Goal: Task Accomplishment & Management: Complete application form

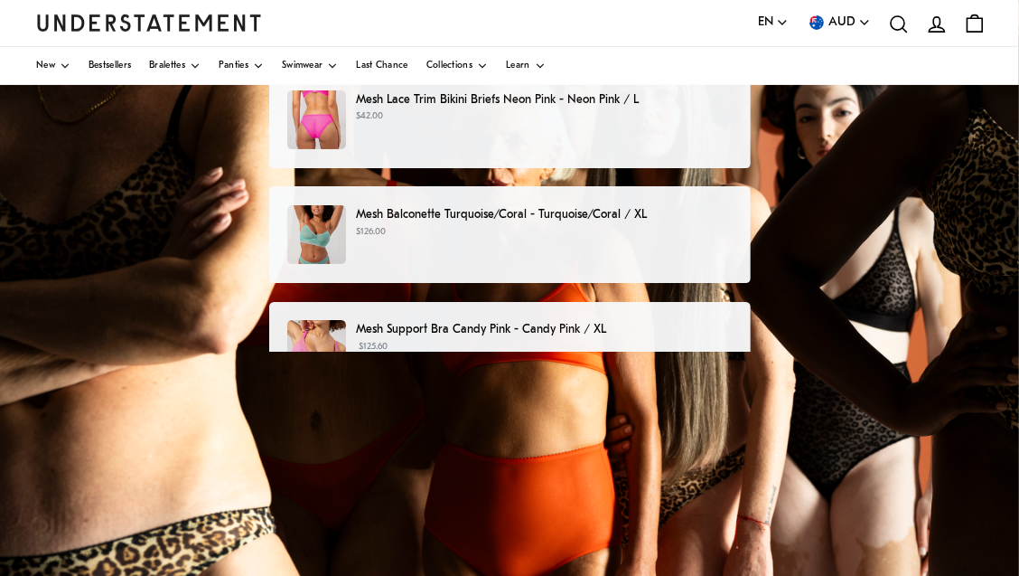
scroll to position [290, 0]
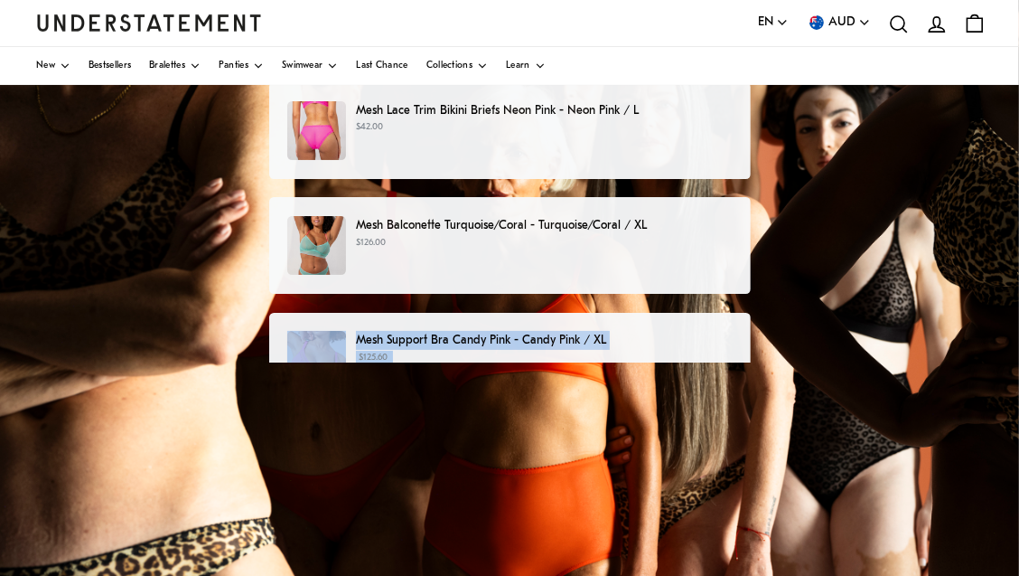
drag, startPoint x: 998, startPoint y: 407, endPoint x: 961, endPoint y: 282, distance: 130.9
click at [961, 282] on div "Choose products that you want to return or exchange Mesh Bikini Briefs Turquois…" at bounding box center [509, 283] width 1019 height 903
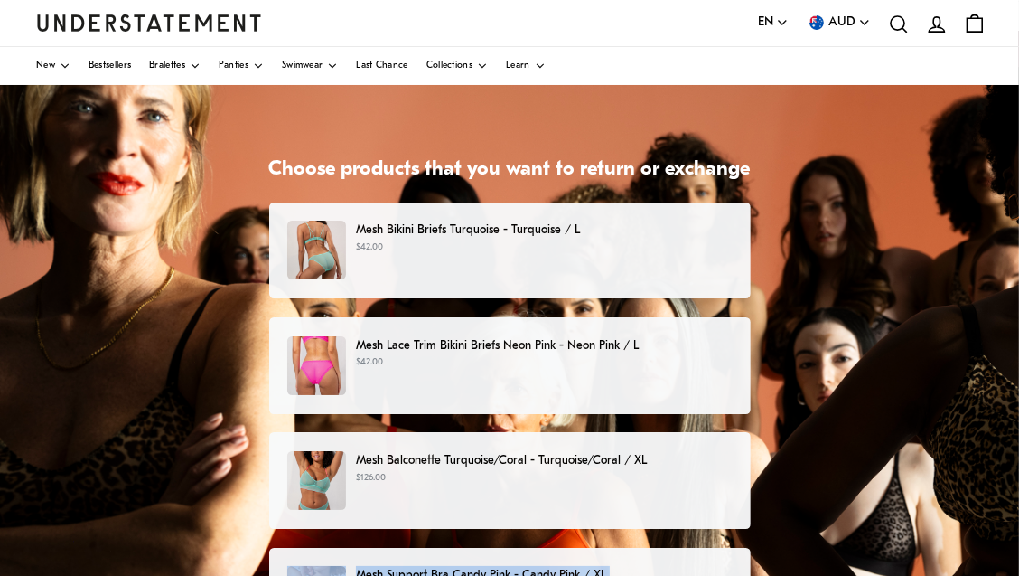
scroll to position [52, 0]
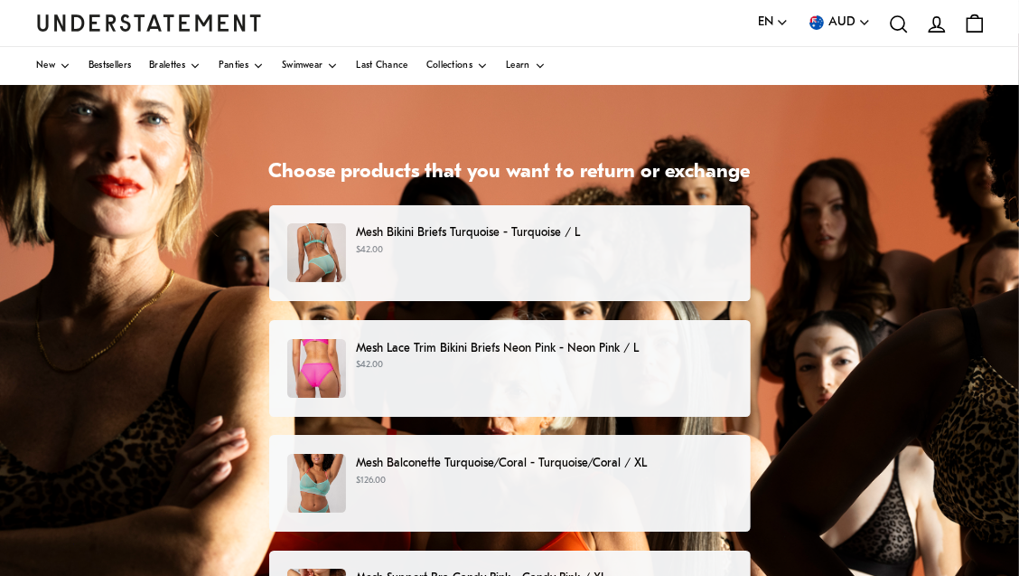
click at [477, 263] on div "Mesh Bikini Briefs Turquoise - Turquoise / L $42.00" at bounding box center [509, 252] width 444 height 59
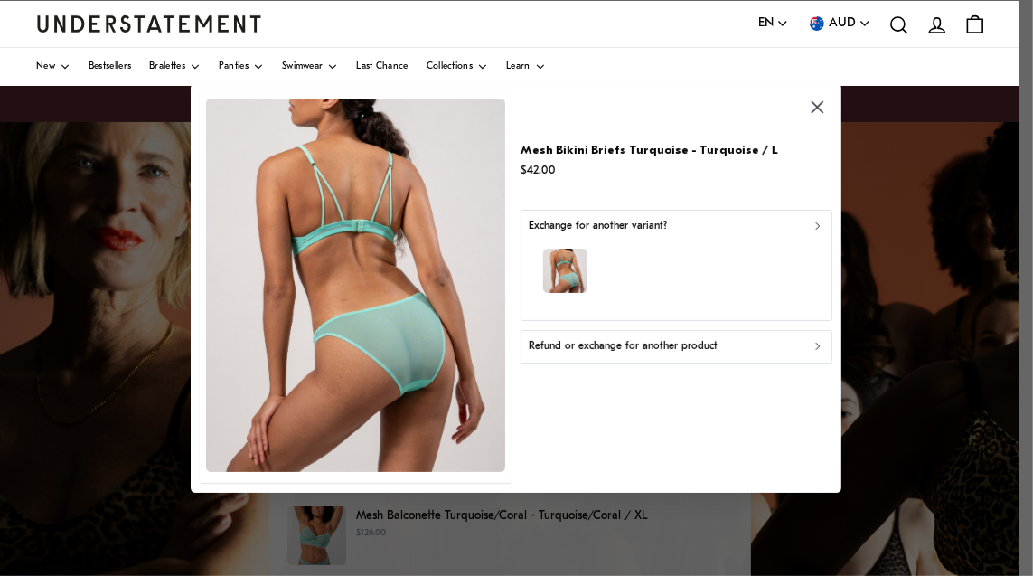
click at [703, 235] on div "button" at bounding box center [676, 273] width 295 height 79
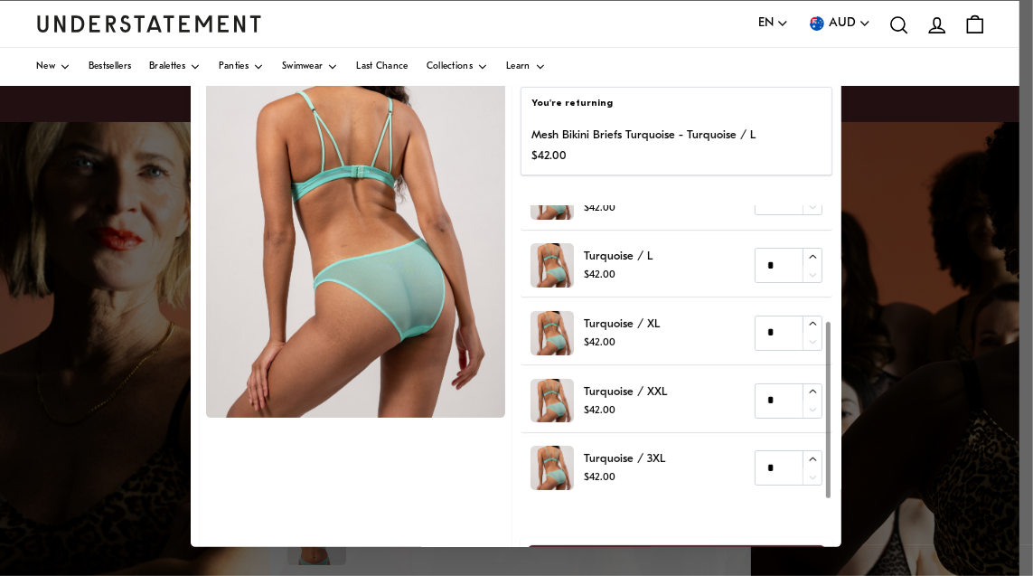
scroll to position [192, 0]
click at [831, 391] on div at bounding box center [829, 410] width 5 height 176
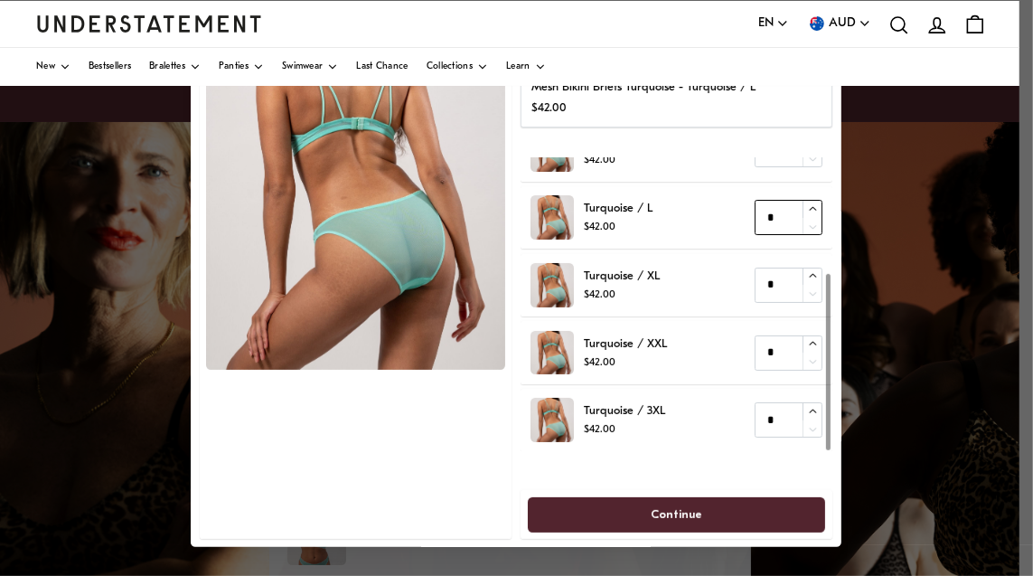
type input "*"
click at [807, 203] on icon "button" at bounding box center [813, 209] width 12 height 12
click at [672, 168] on div "Turquoise / M $42.00 *" at bounding box center [676, 149] width 293 height 44
click at [714, 102] on p "$42.00" at bounding box center [643, 107] width 224 height 19
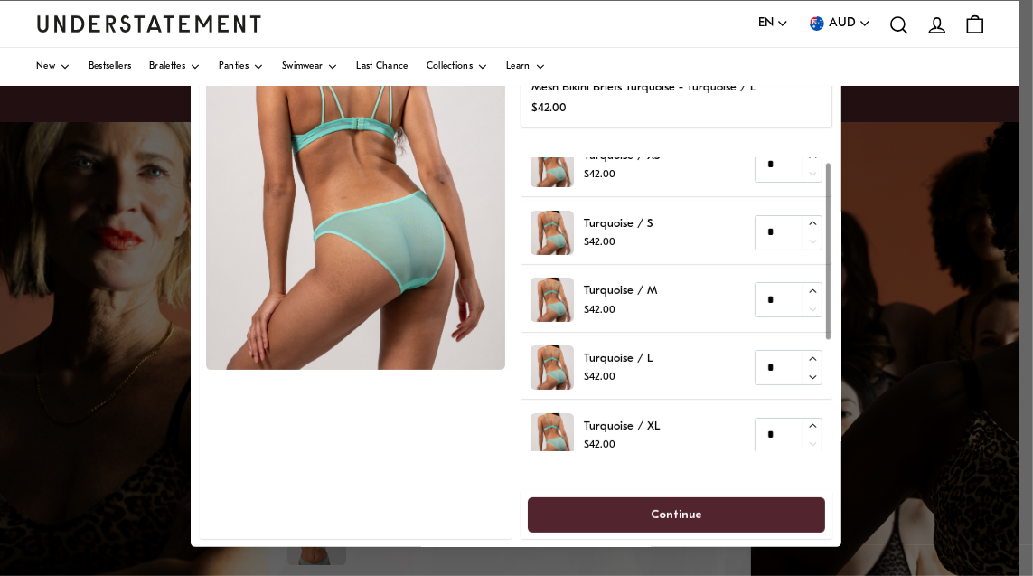
scroll to position [0, 0]
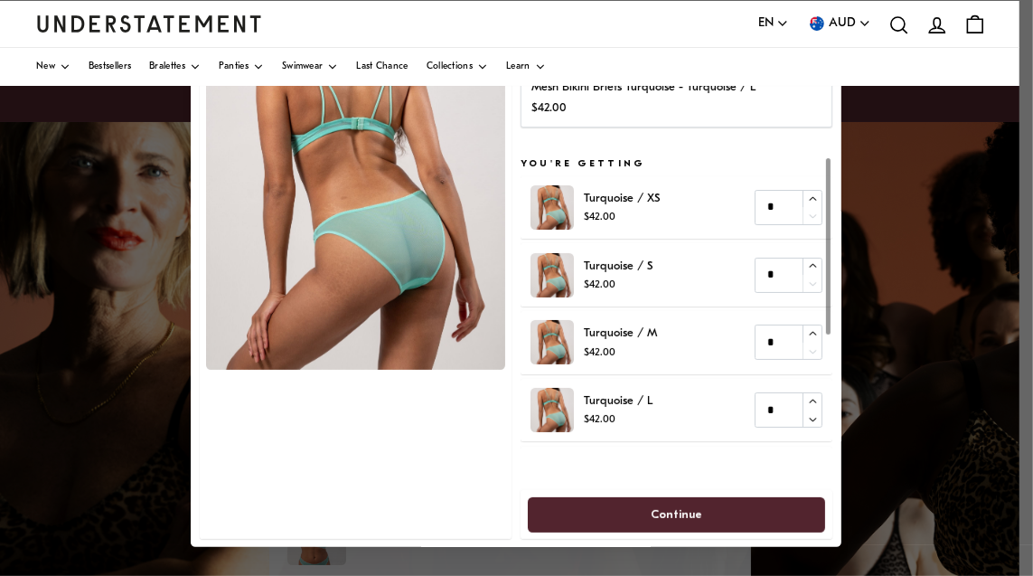
click at [827, 171] on div at bounding box center [829, 246] width 5 height 176
type input "*"
click at [807, 334] on icon "button" at bounding box center [813, 334] width 12 height 12
click at [778, 344] on input "*" at bounding box center [789, 341] width 68 height 35
click at [744, 515] on span "Continue" at bounding box center [676, 513] width 257 height 33
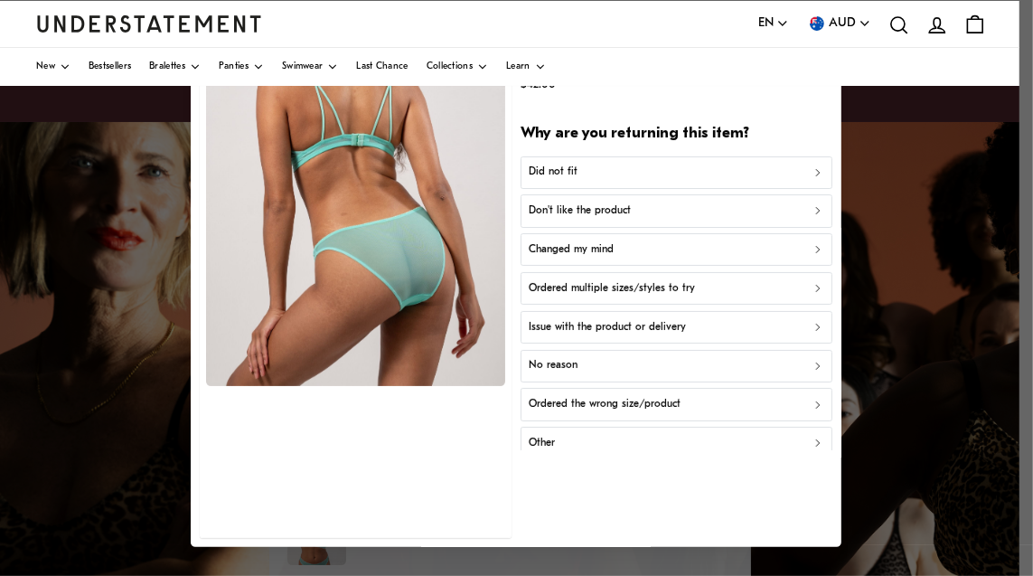
scroll to position [31, 0]
click at [641, 162] on button "Did not fit" at bounding box center [676, 172] width 311 height 33
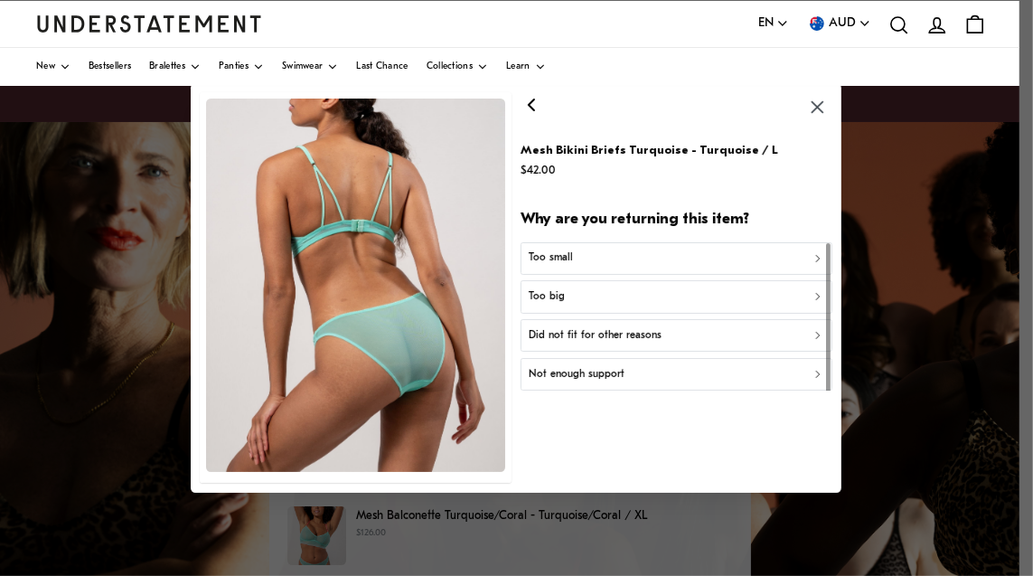
scroll to position [0, 0]
click at [663, 294] on div "Too big" at bounding box center [676, 296] width 295 height 17
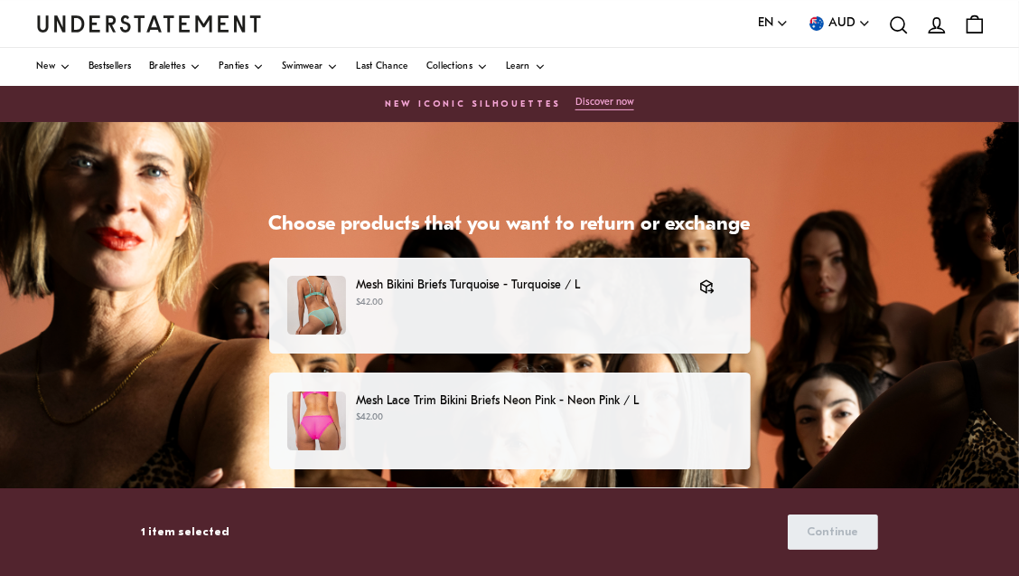
click at [528, 411] on p "$42.00" at bounding box center [544, 417] width 376 height 14
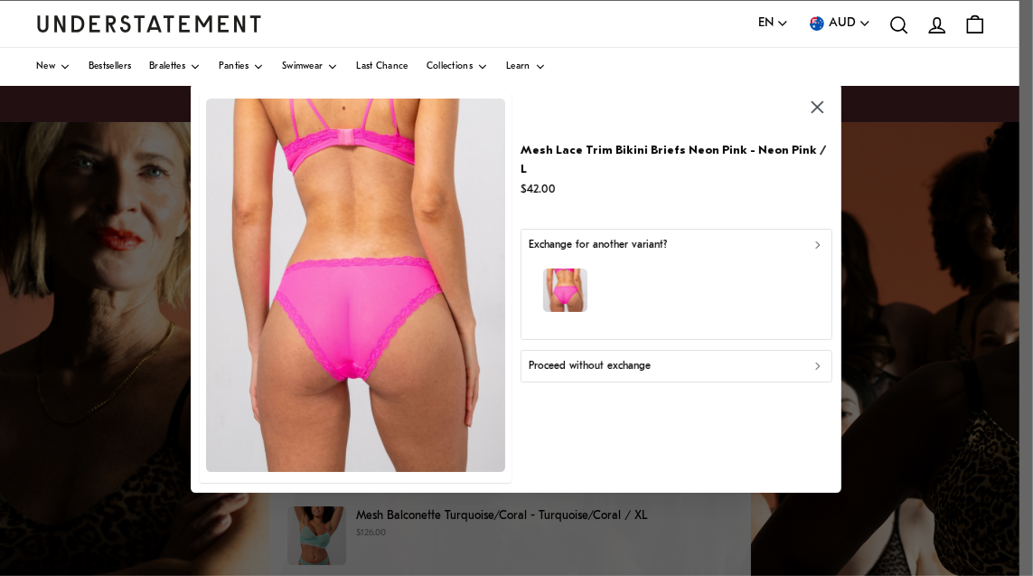
click at [810, 237] on div "Exchange for another variant?" at bounding box center [676, 245] width 295 height 17
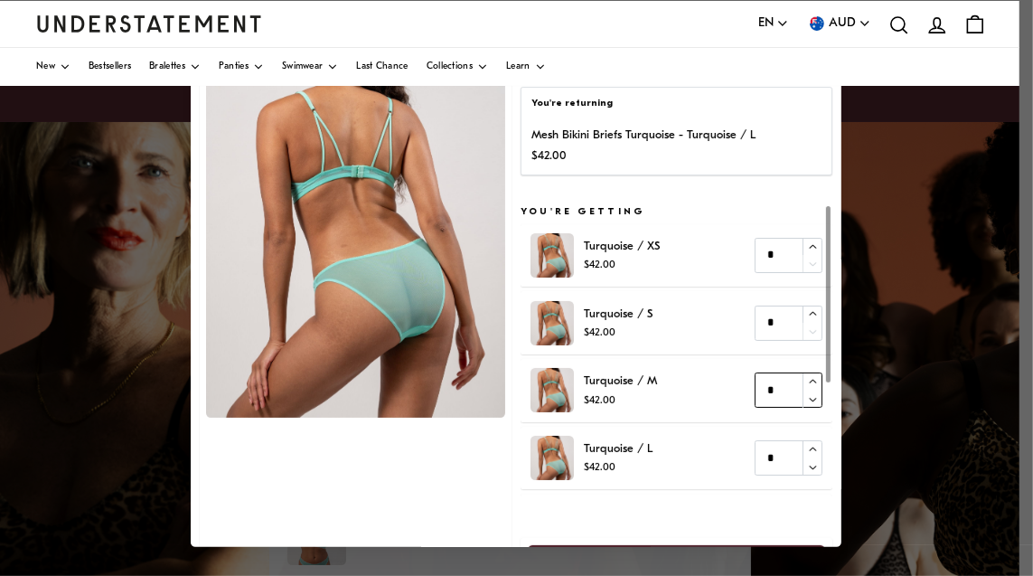
type input "*"
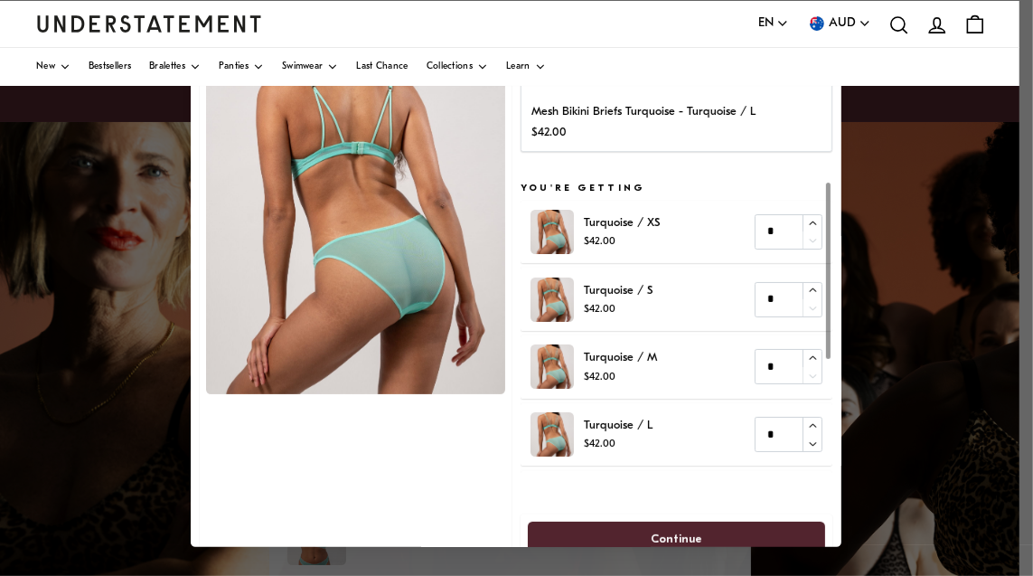
scroll to position [48, 0]
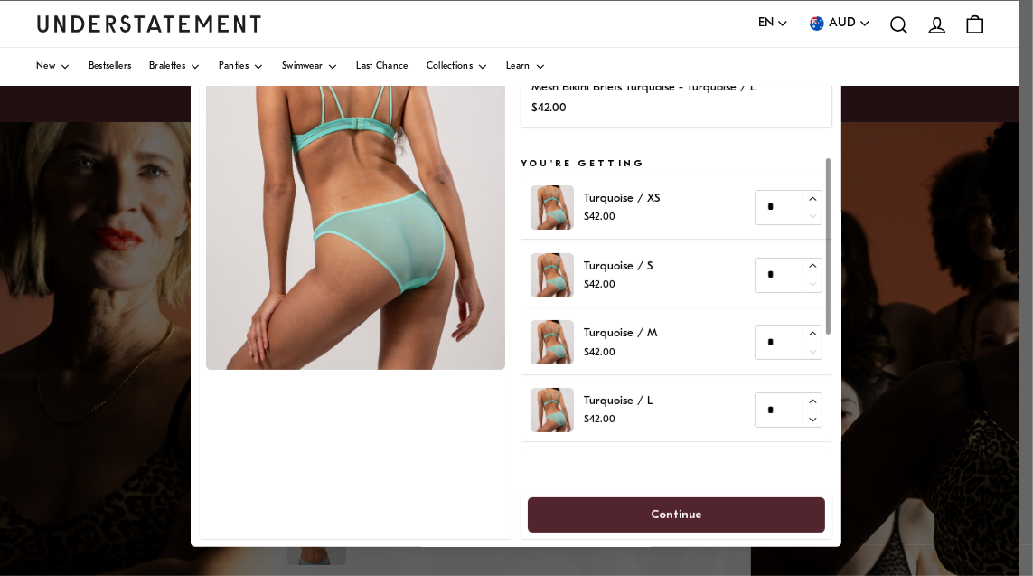
click at [737, 512] on span "Continue" at bounding box center [676, 513] width 257 height 33
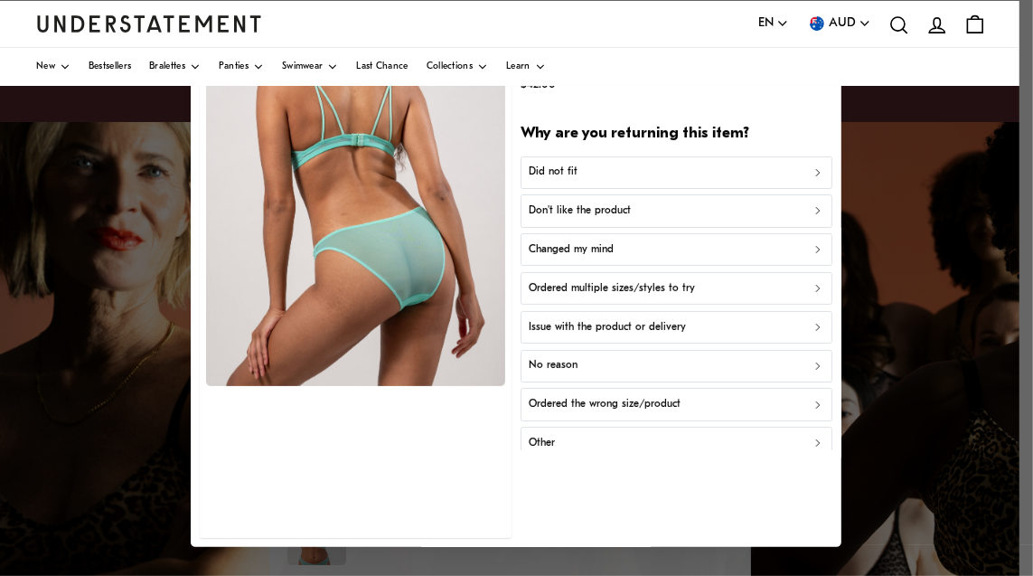
scroll to position [31, 0]
click at [686, 174] on div "Did not fit" at bounding box center [676, 172] width 295 height 17
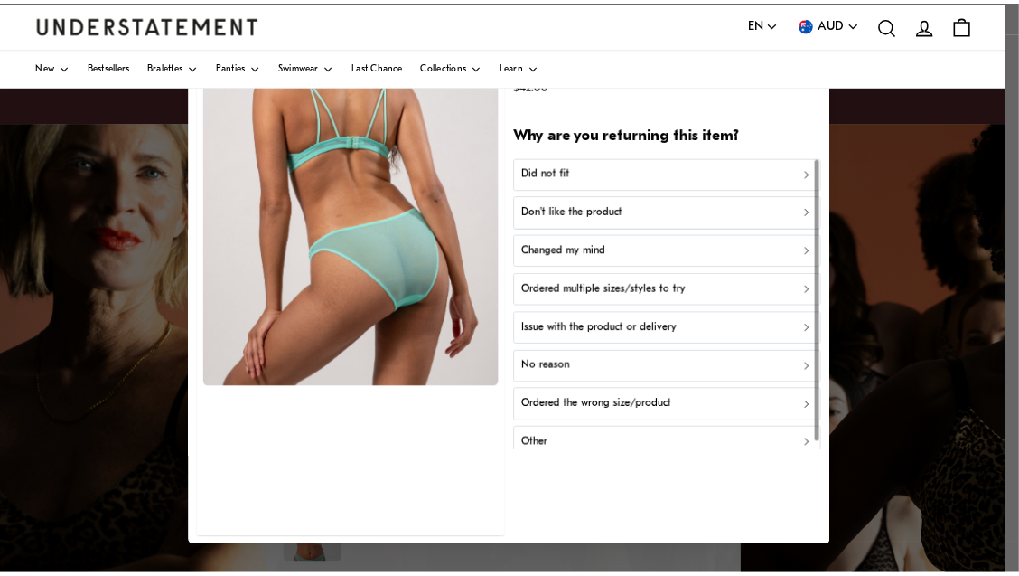
scroll to position [0, 0]
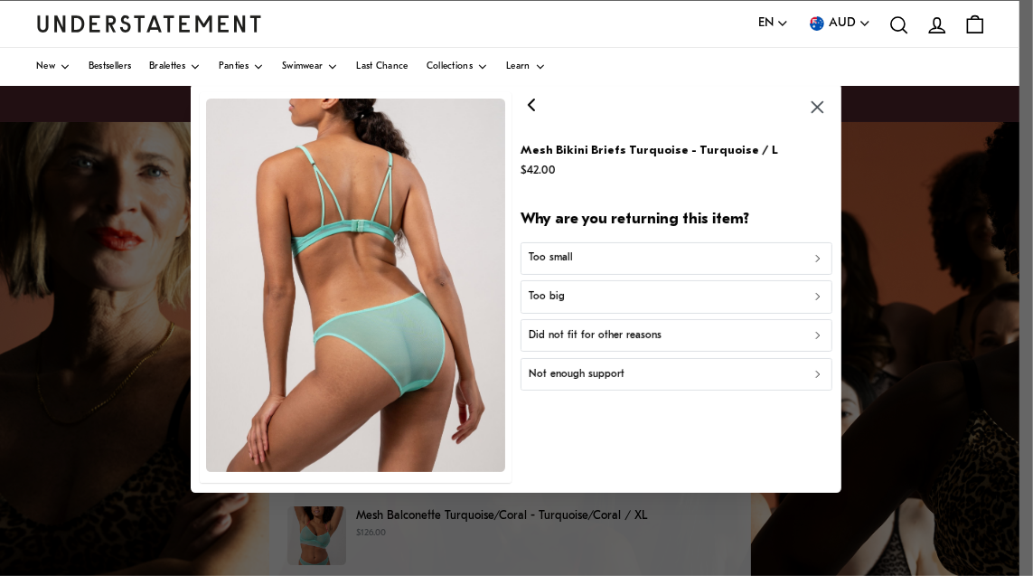
click at [635, 310] on button "Too big" at bounding box center [676, 297] width 311 height 33
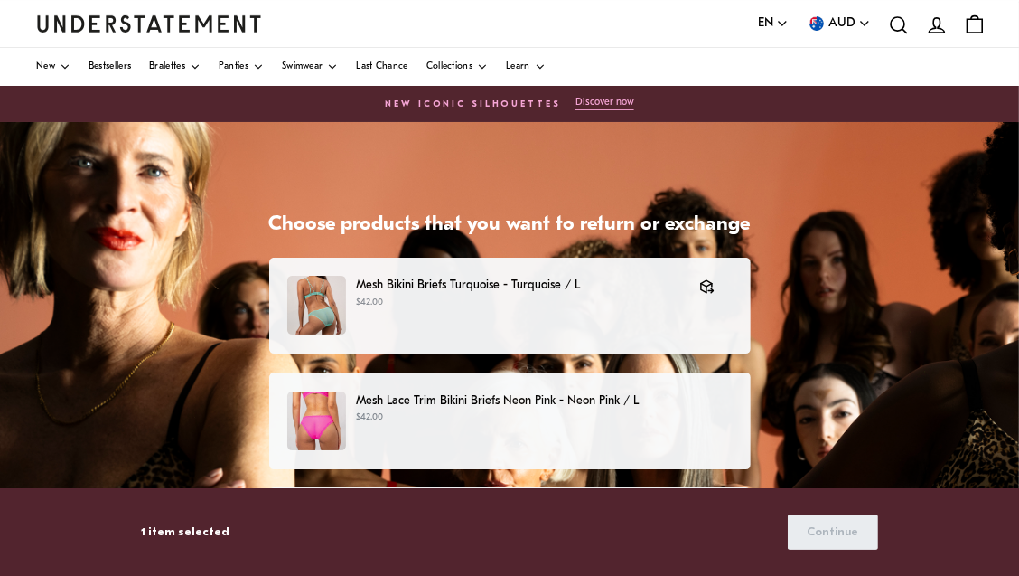
click at [567, 414] on p "$42.00" at bounding box center [544, 417] width 376 height 14
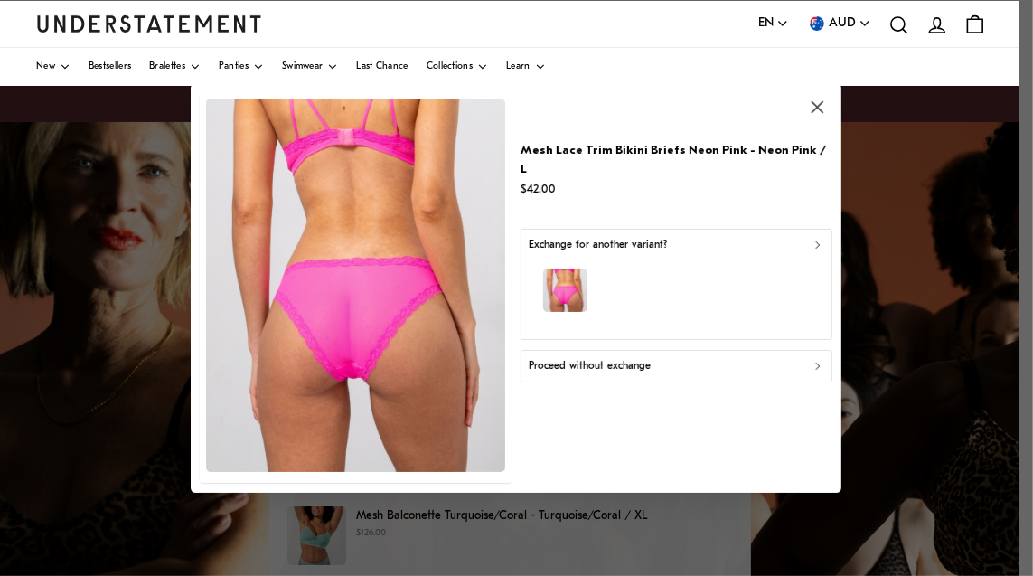
click at [635, 358] on p "Proceed without exchange" at bounding box center [590, 366] width 122 height 17
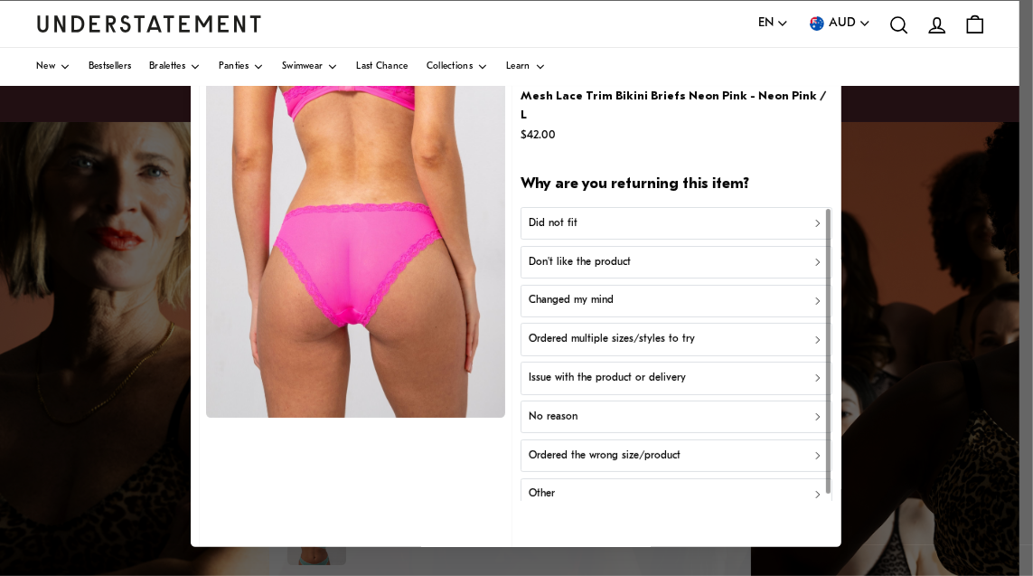
click at [603, 215] on div "Did not fit" at bounding box center [676, 223] width 295 height 17
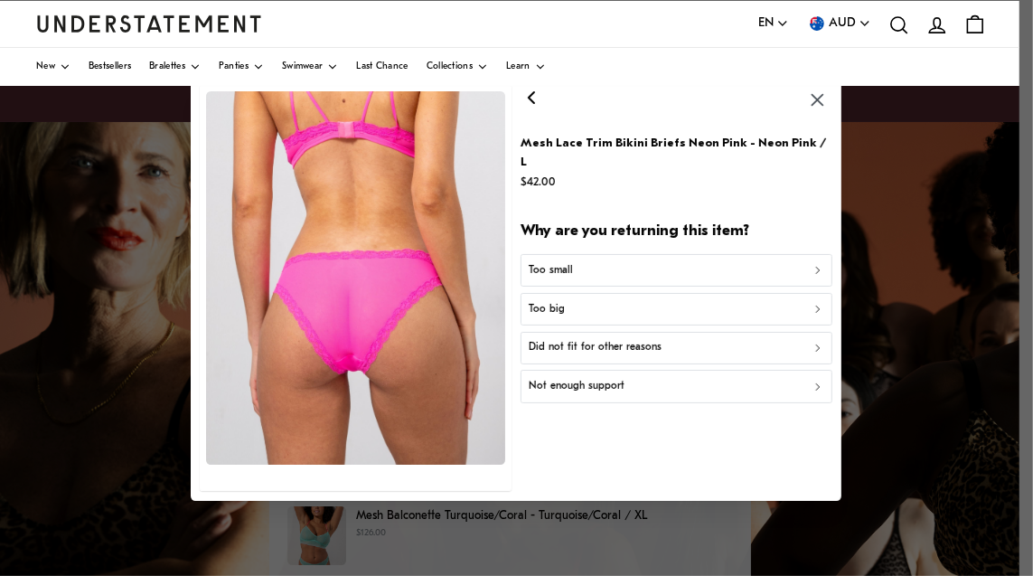
click at [632, 300] on div "Too big" at bounding box center [676, 308] width 295 height 17
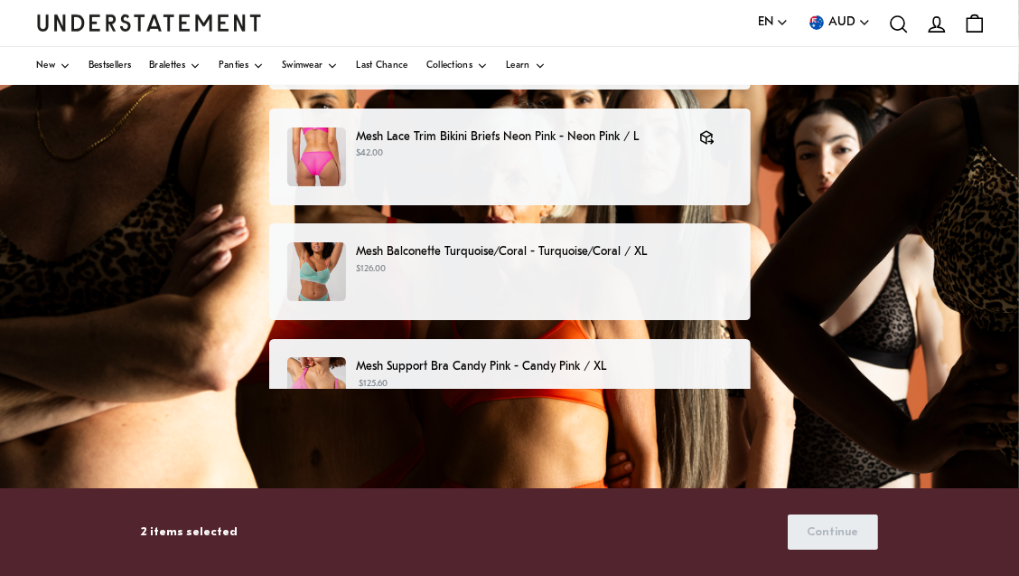
scroll to position [279, 0]
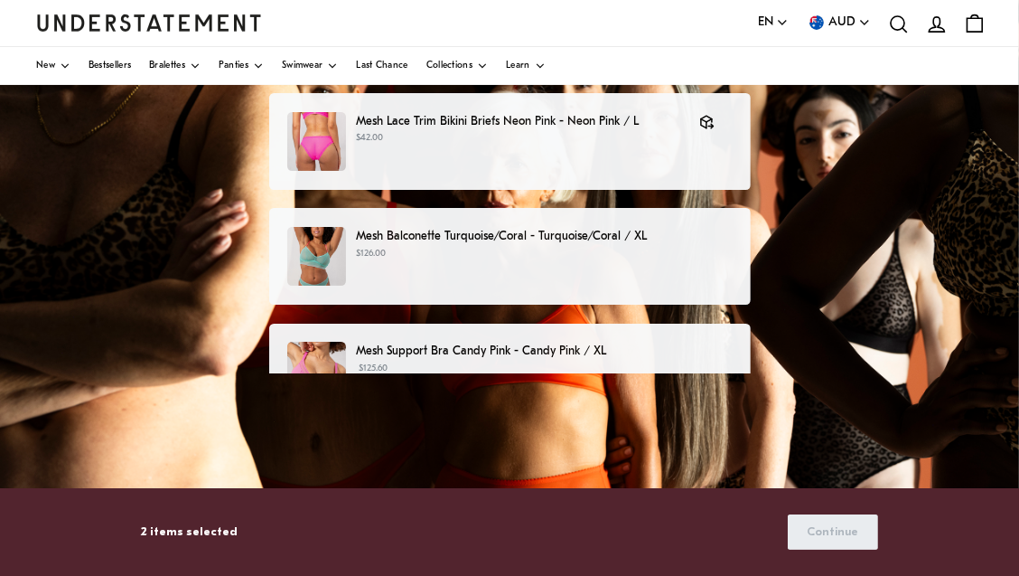
click at [629, 274] on div "Mesh Balconette Turquoise/Coral - Turquoise/Coral / XL $126.00" at bounding box center [509, 256] width 444 height 59
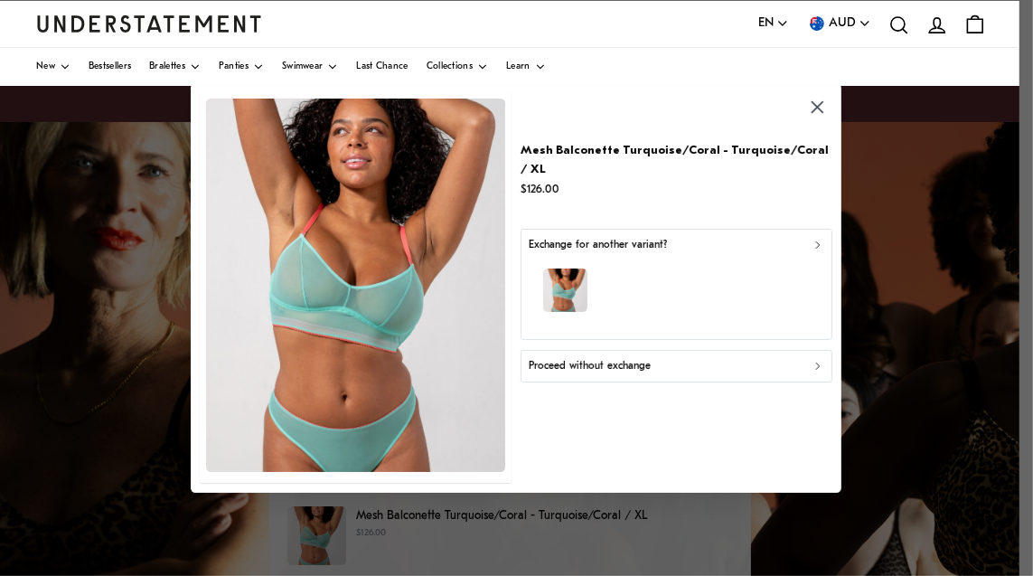
click at [687, 261] on div "button" at bounding box center [676, 293] width 295 height 79
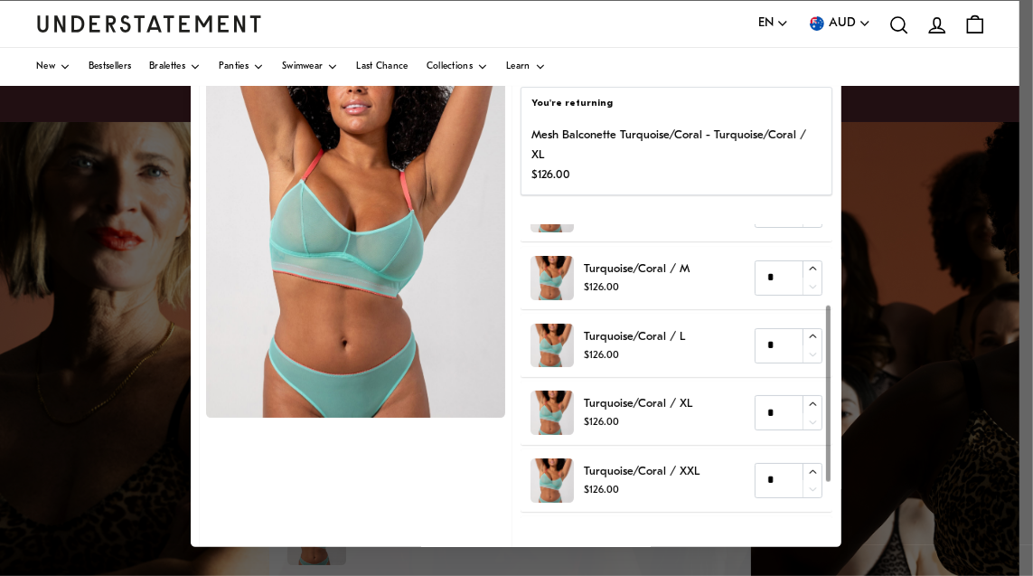
click at [825, 386] on div at bounding box center [828, 371] width 7 height 294
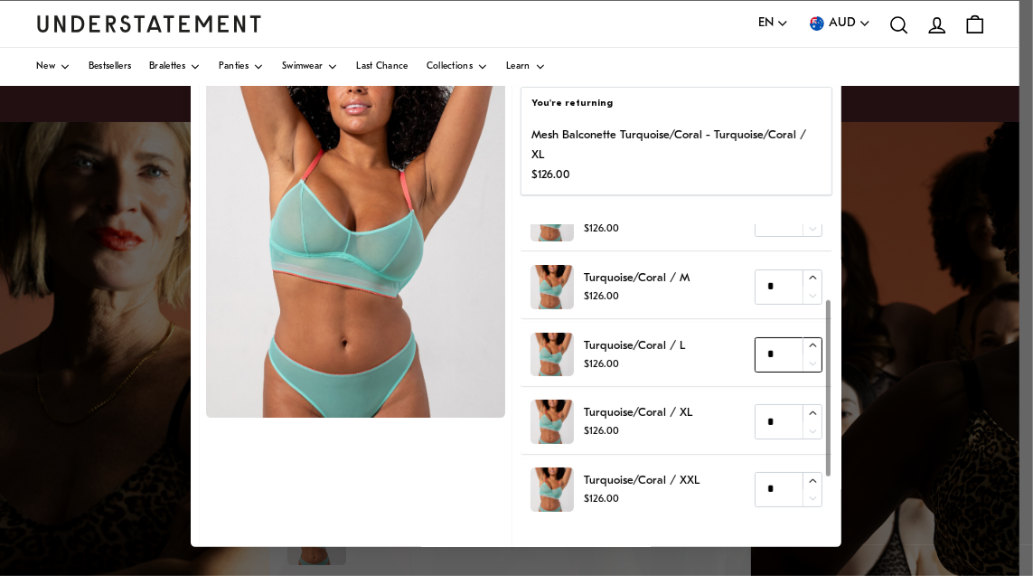
type input "*"
click at [807, 340] on icon "button" at bounding box center [813, 346] width 12 height 12
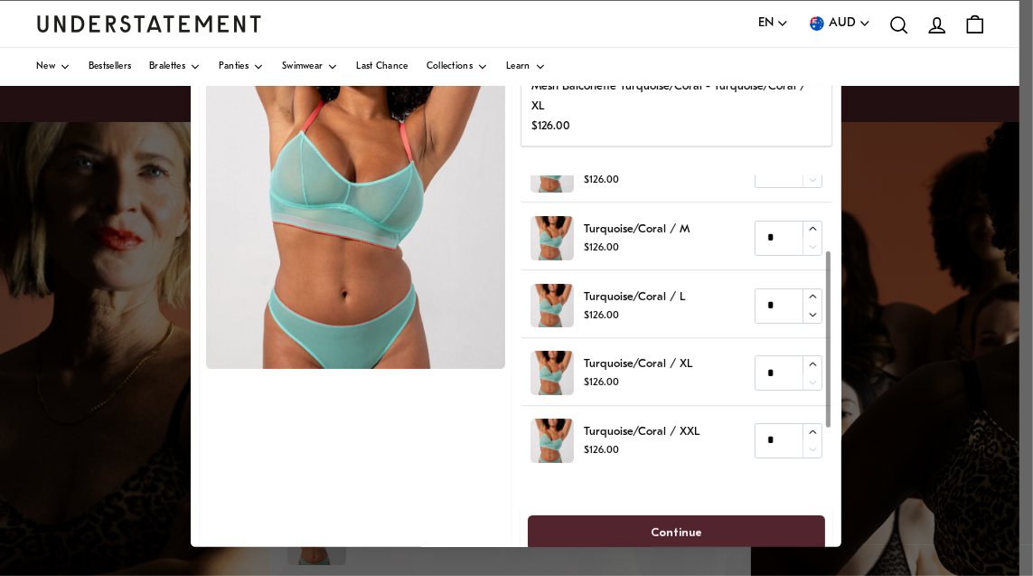
scroll to position [67, 0]
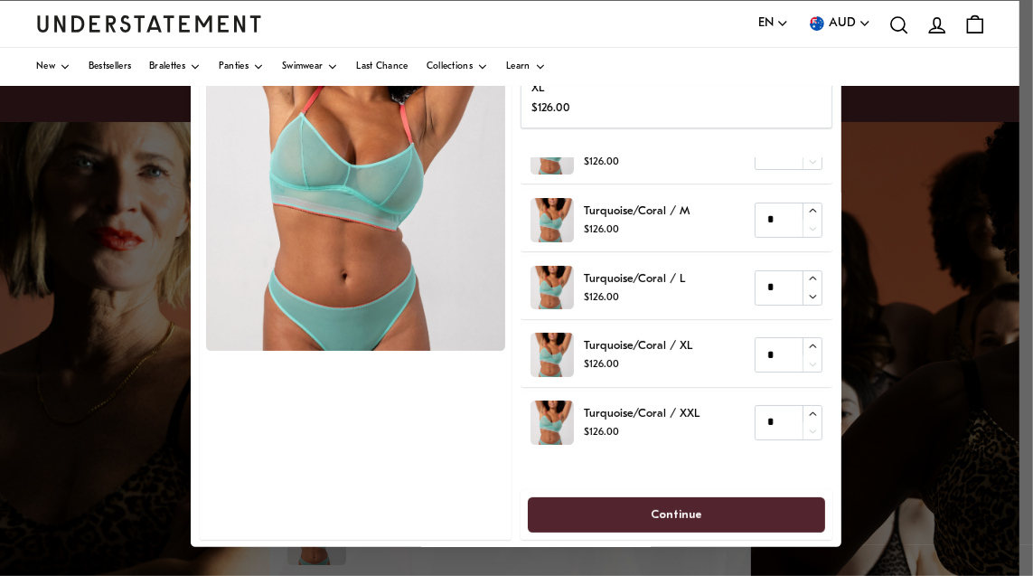
click at [770, 500] on span "Continue" at bounding box center [676, 514] width 257 height 33
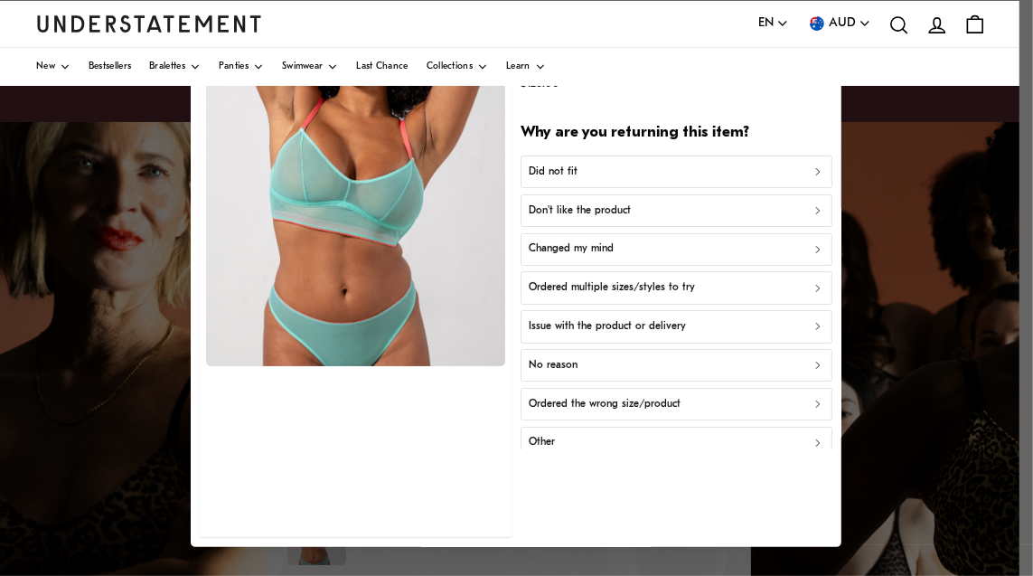
scroll to position [31, 0]
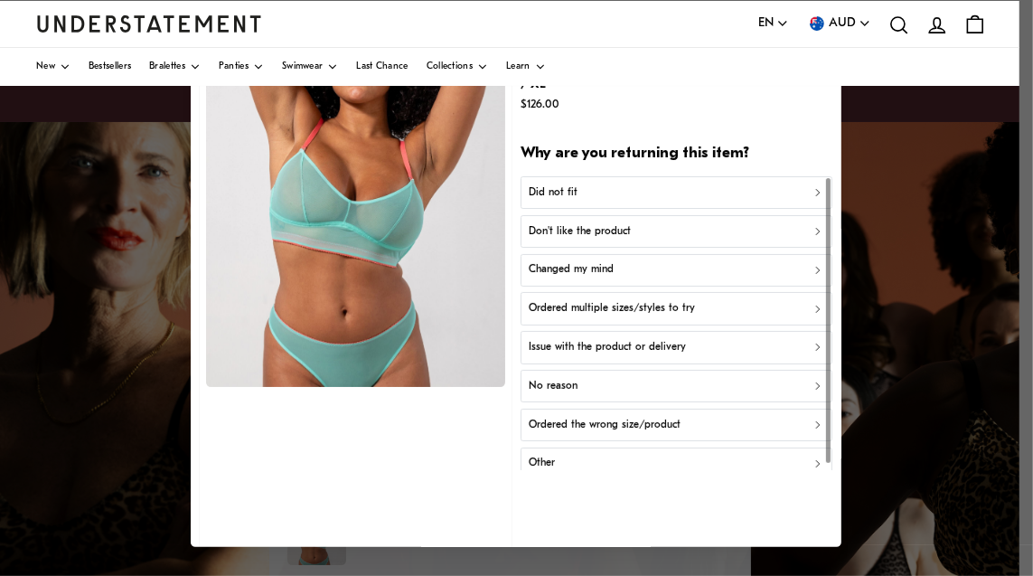
click at [627, 184] on div "Did not fit" at bounding box center [676, 192] width 295 height 17
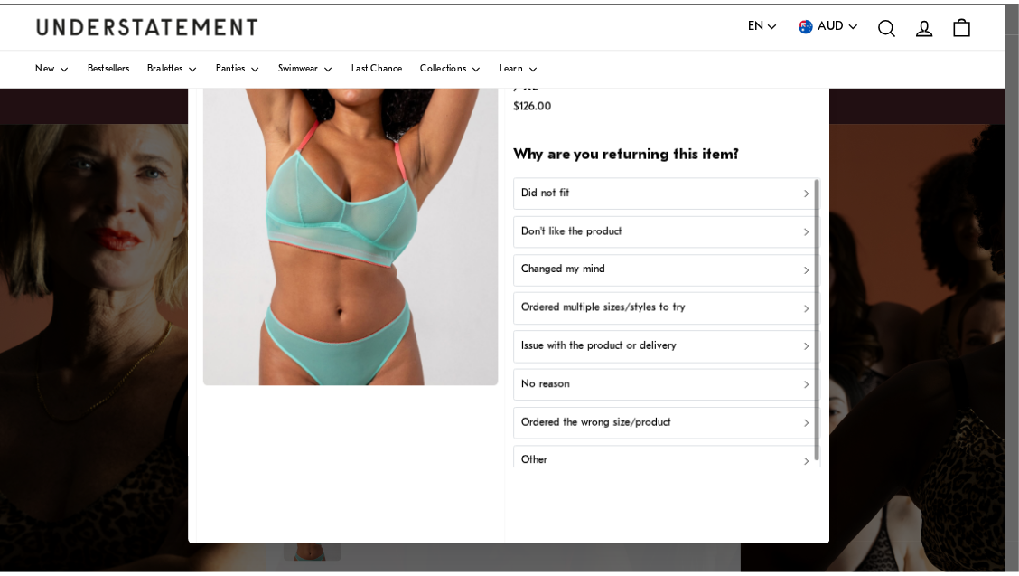
scroll to position [0, 0]
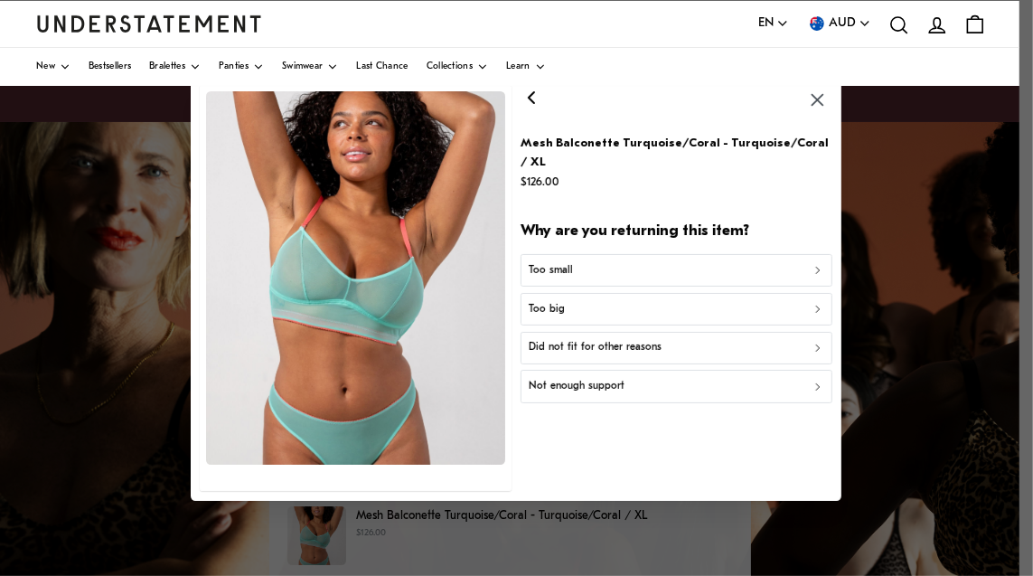
click at [602, 302] on div "Too big" at bounding box center [676, 308] width 295 height 17
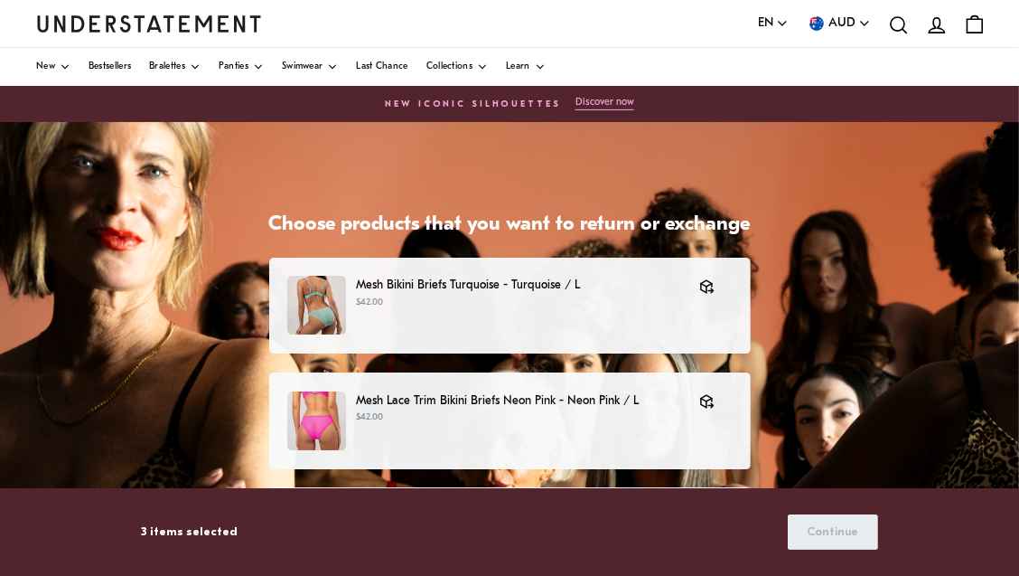
drag, startPoint x: 1016, startPoint y: 158, endPoint x: 1017, endPoint y: 201, distance: 42.5
click at [1018, 224] on html "This website uses cookies to ensure you get the best experience. Learn more Pre…" at bounding box center [509, 512] width 1019 height 1025
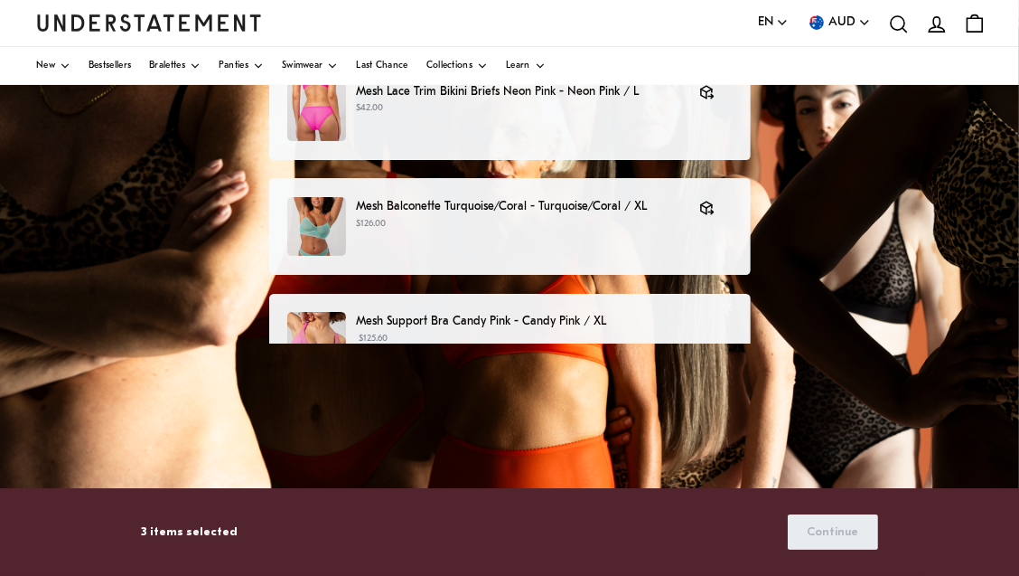
scroll to position [314, 0]
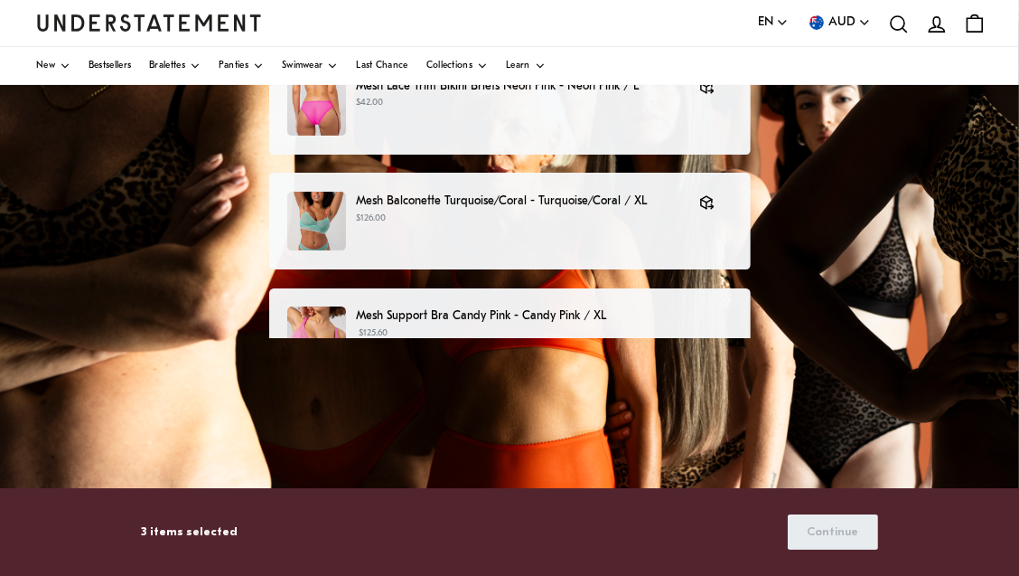
click at [640, 326] on p "$125.60 $157.00" at bounding box center [544, 339] width 376 height 27
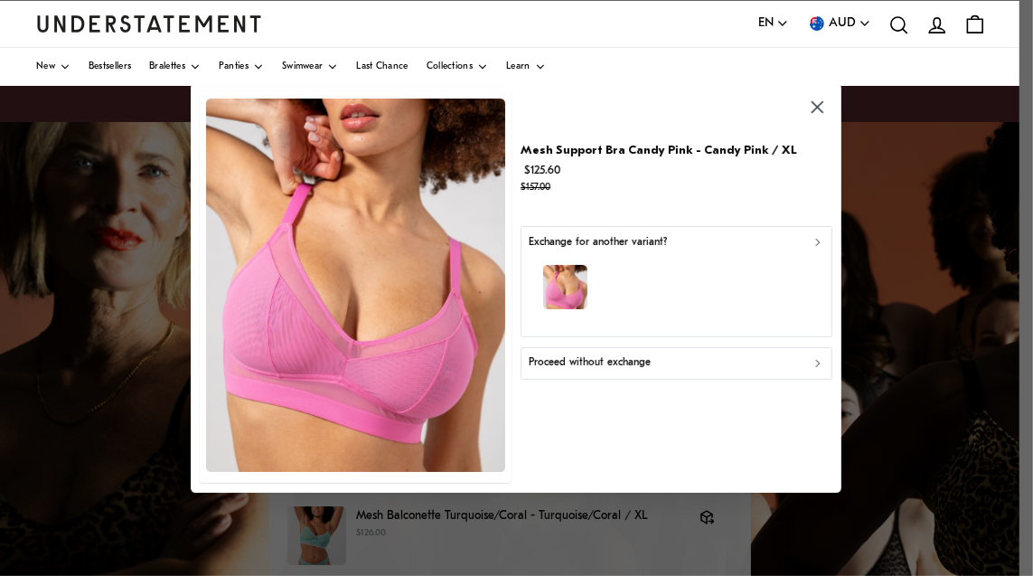
click at [669, 359] on div "Proceed without exchange" at bounding box center [676, 363] width 295 height 17
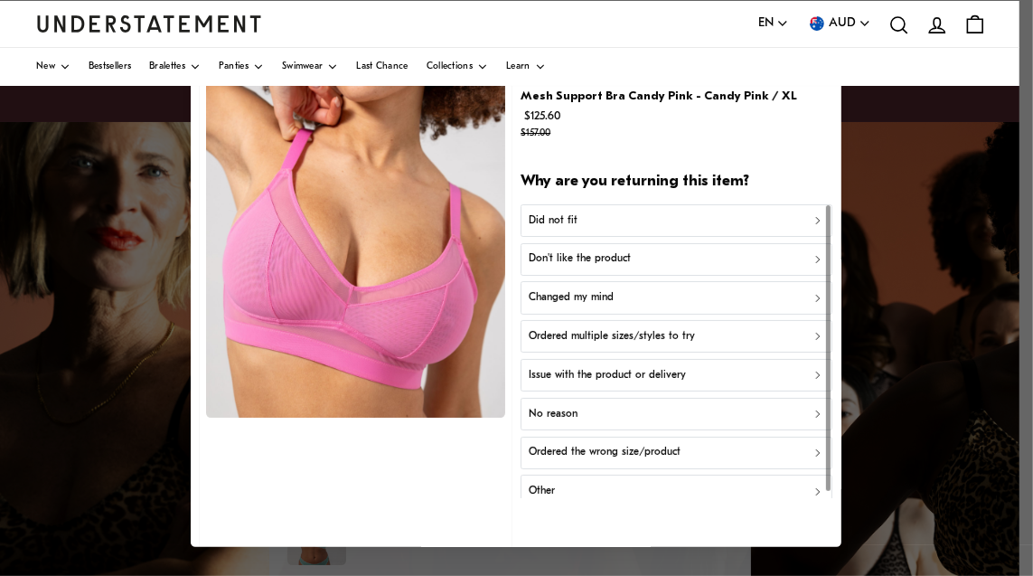
click at [671, 213] on div "Did not fit" at bounding box center [676, 219] width 295 height 17
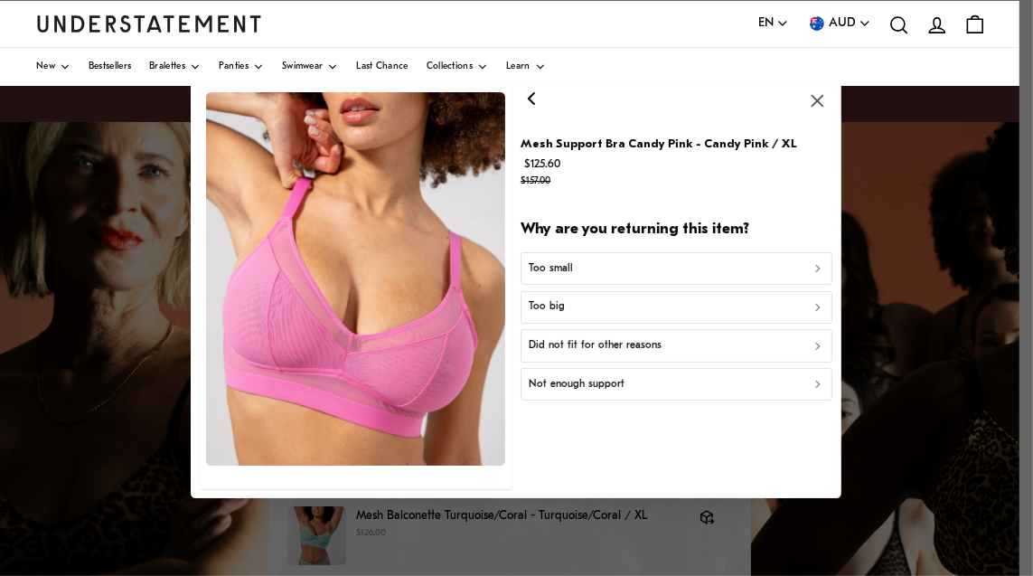
click at [635, 319] on button "Too big" at bounding box center [676, 307] width 311 height 33
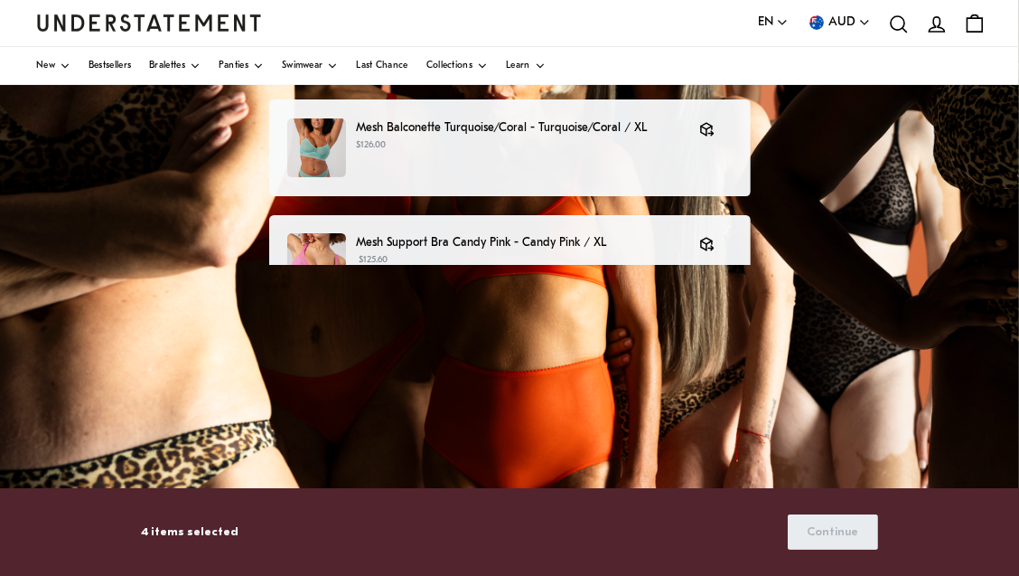
scroll to position [353, 0]
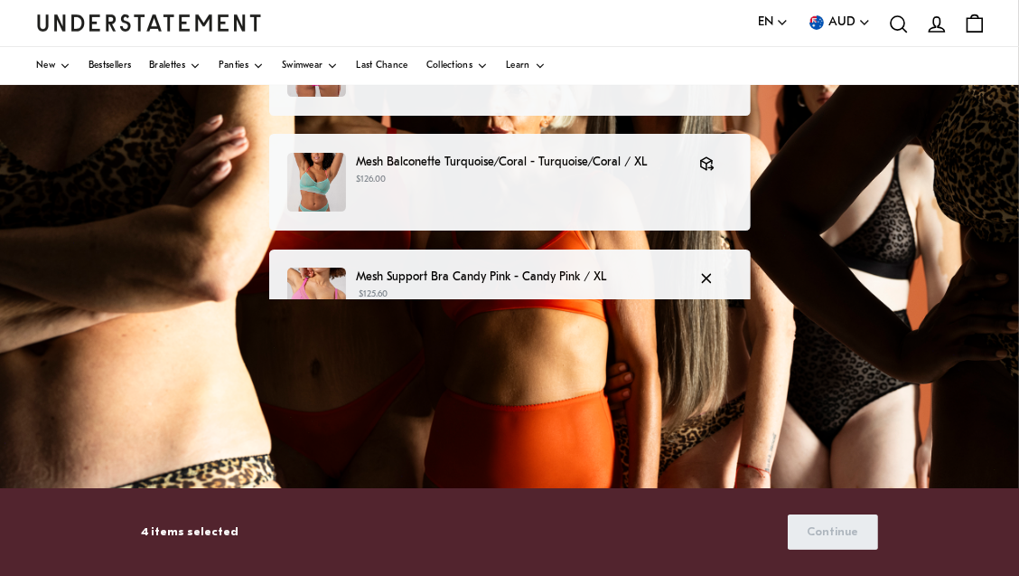
click at [621, 280] on p "Mesh Support Bra Candy Pink - Candy Pink / XL" at bounding box center [518, 276] width 325 height 19
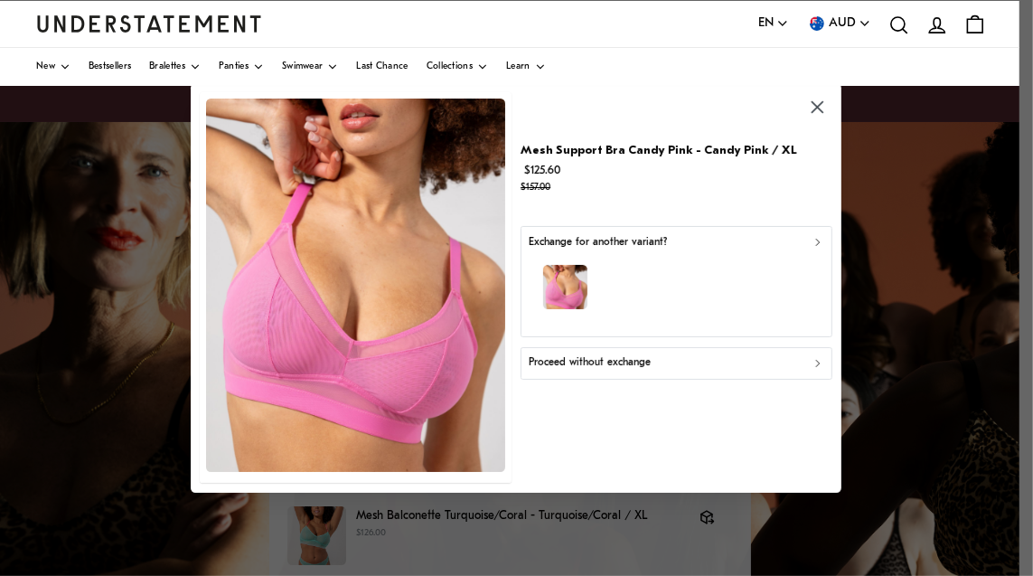
click at [645, 366] on p "Proceed without exchange" at bounding box center [590, 363] width 122 height 17
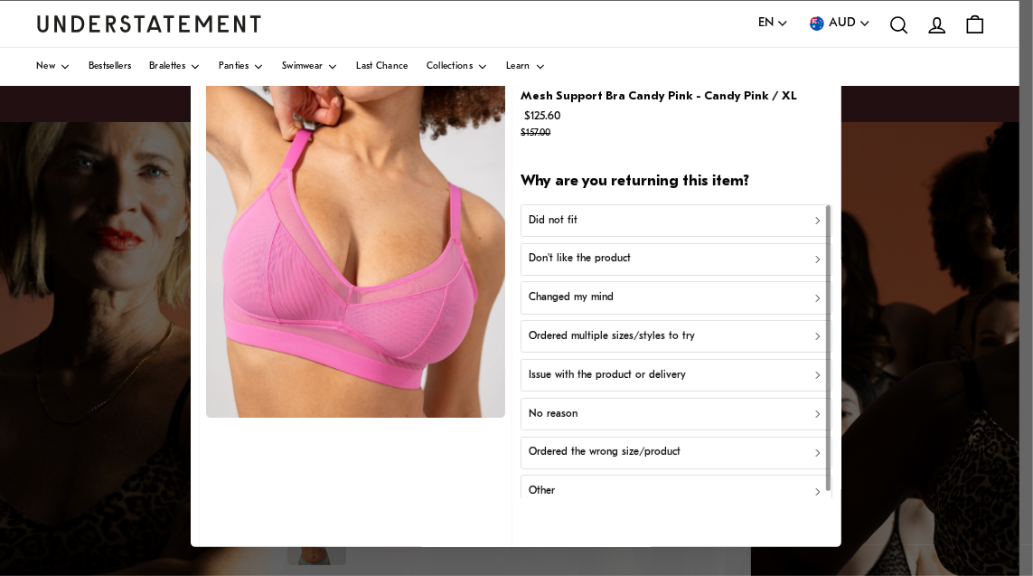
click at [642, 215] on div "Did not fit" at bounding box center [676, 219] width 295 height 17
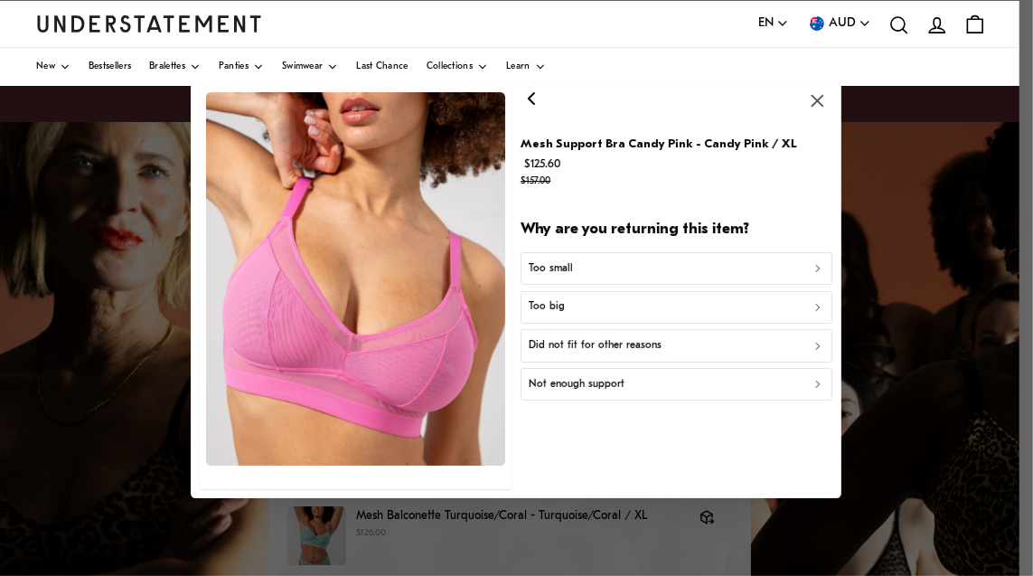
click at [616, 314] on div "Too big" at bounding box center [676, 307] width 295 height 17
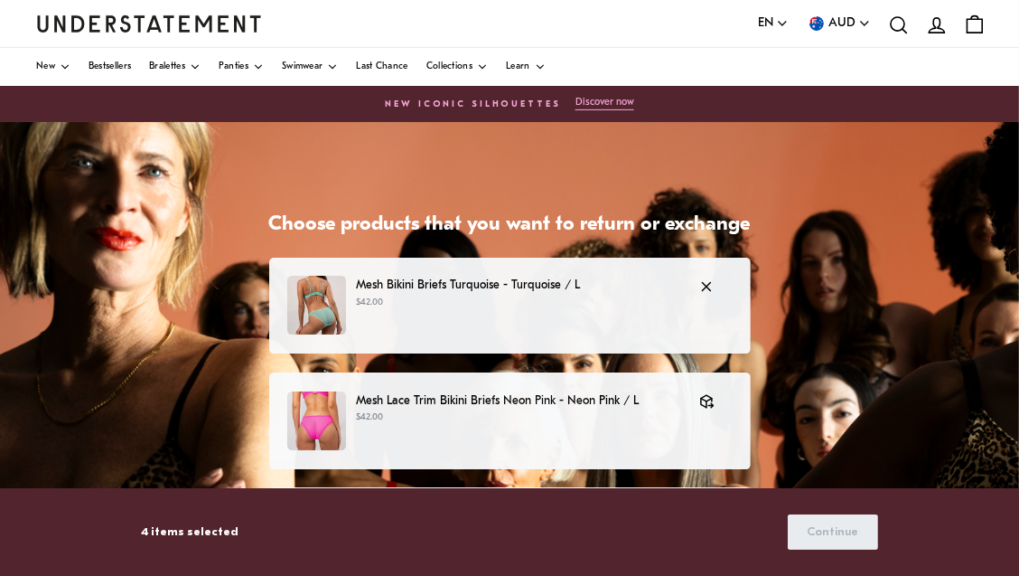
click at [609, 295] on p "$42.00" at bounding box center [518, 302] width 325 height 14
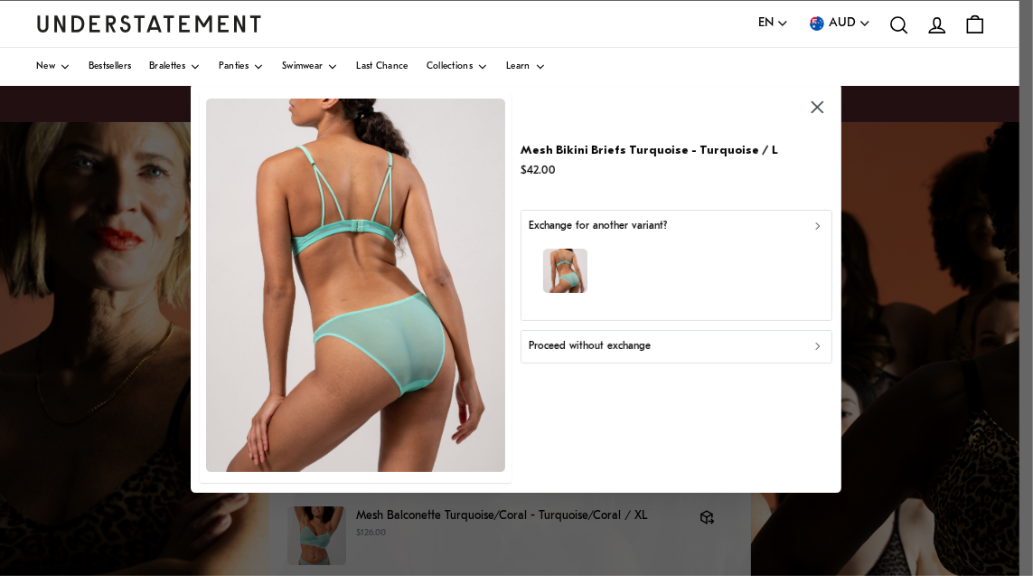
click at [633, 345] on p "Proceed without exchange" at bounding box center [590, 346] width 122 height 17
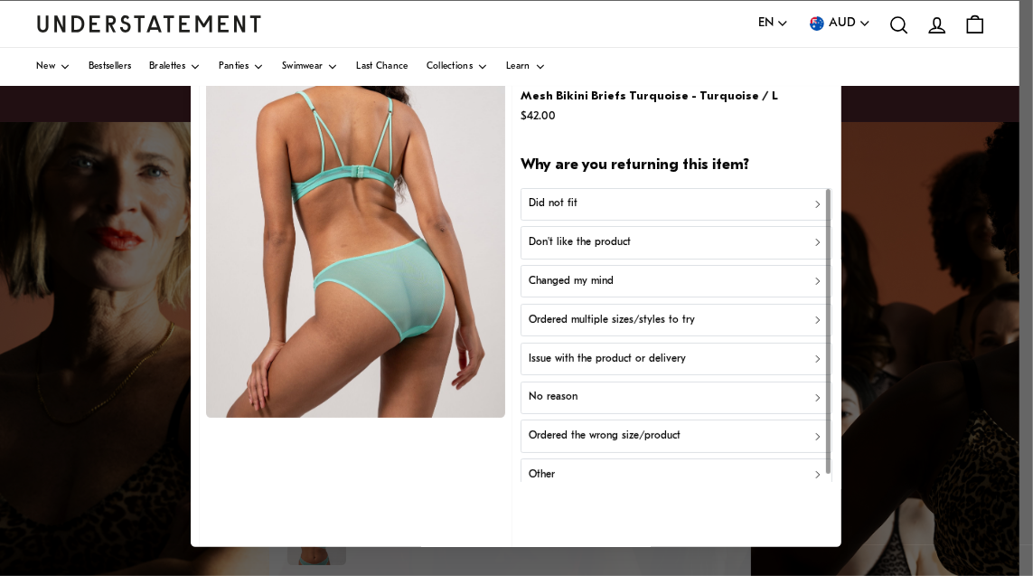
click at [715, 199] on div "Did not fit" at bounding box center [676, 203] width 295 height 17
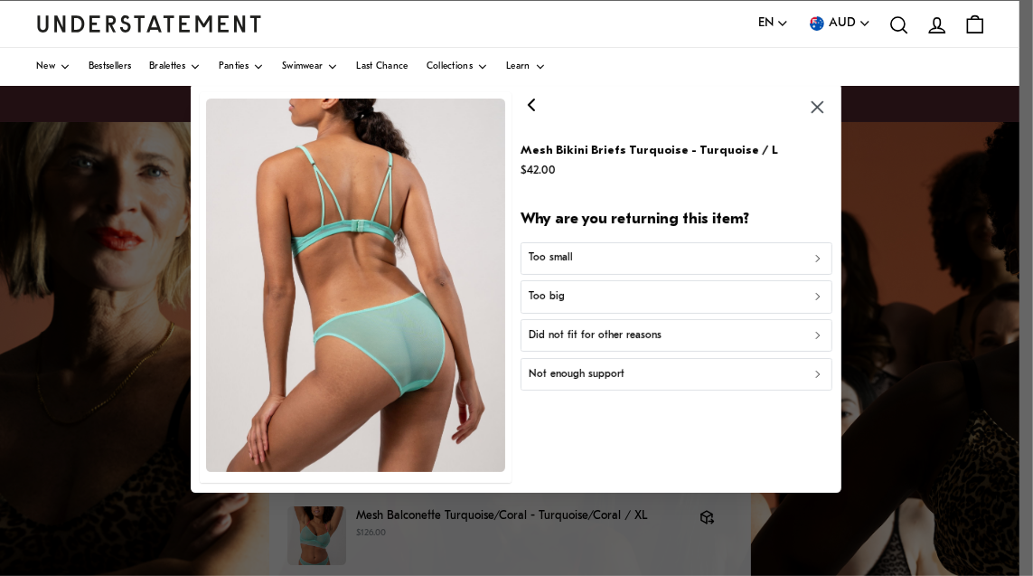
click at [674, 294] on div "Too big" at bounding box center [676, 296] width 295 height 17
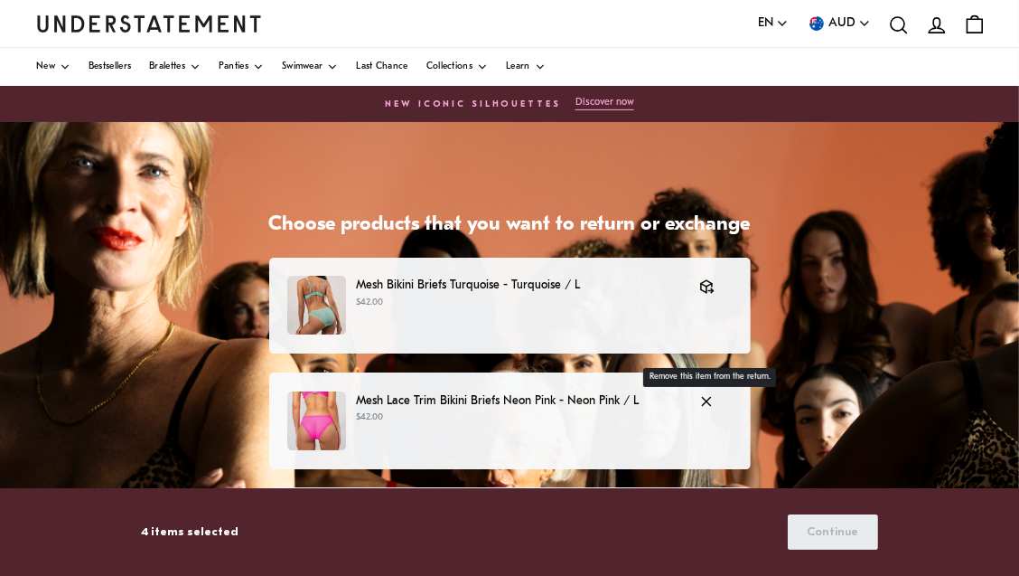
click at [698, 407] on icon "button" at bounding box center [706, 401] width 16 height 16
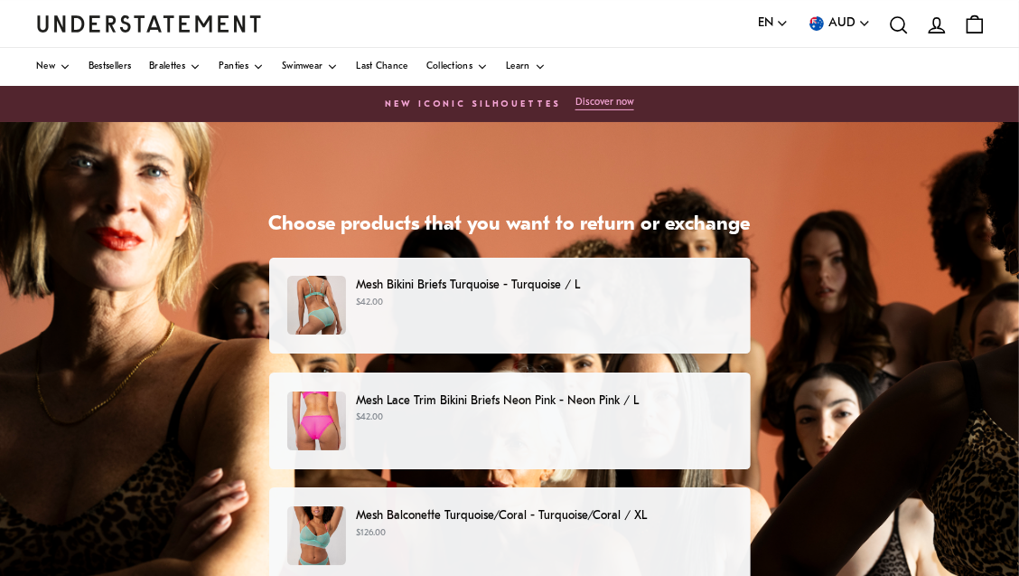
click at [696, 404] on p "Mesh Lace Trim Bikini Briefs Neon Pink - Neon Pink / L" at bounding box center [544, 400] width 376 height 19
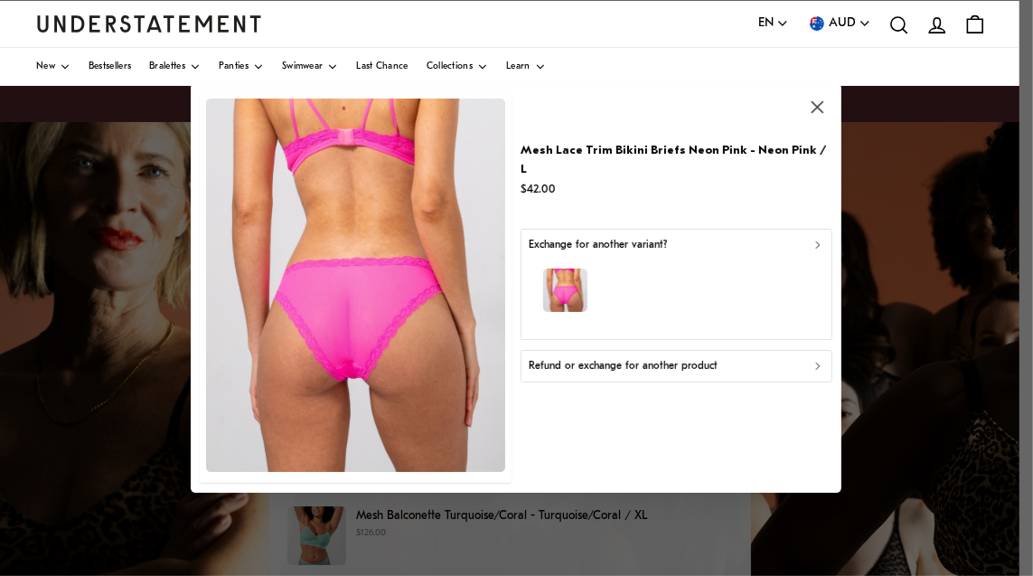
click at [653, 270] on div "button" at bounding box center [676, 293] width 295 height 79
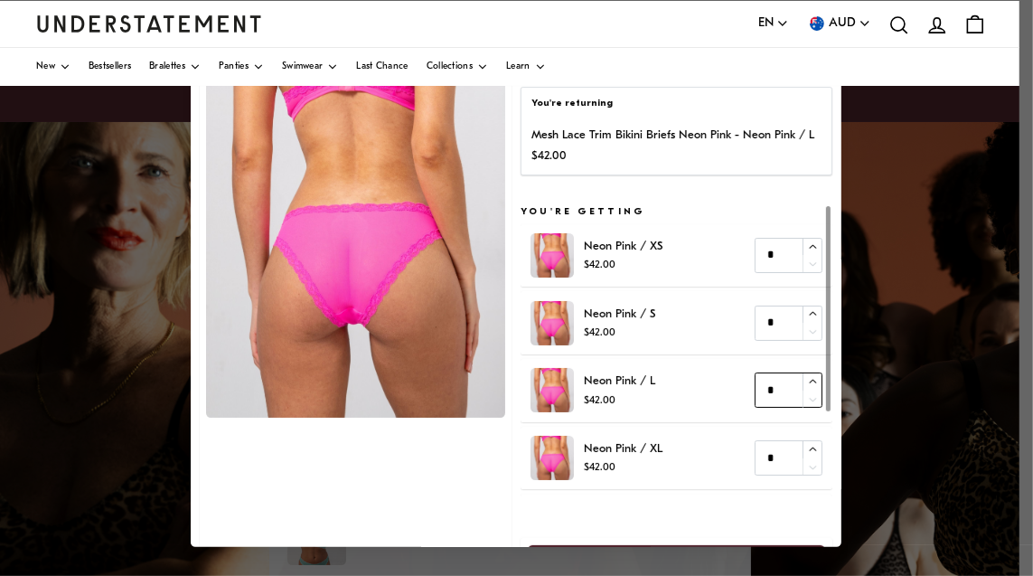
type input "*"
click at [810, 380] on icon "button" at bounding box center [813, 381] width 7 height 4
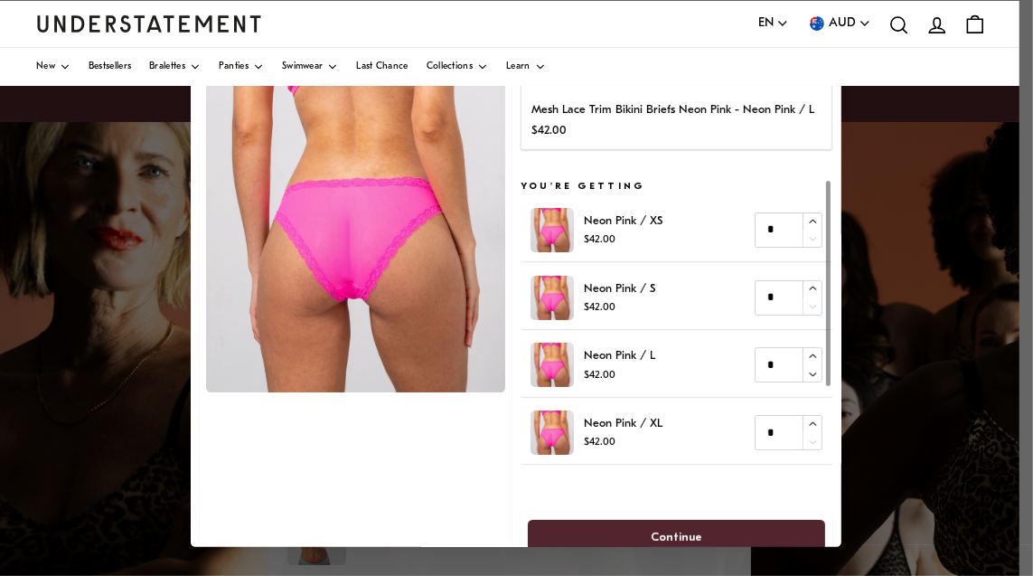
scroll to position [48, 0]
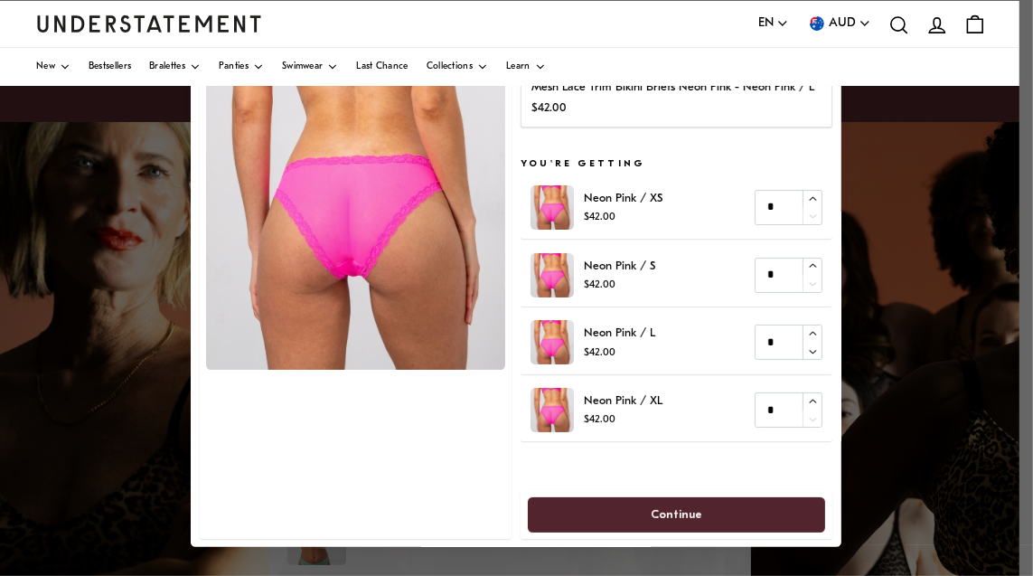
click at [738, 513] on span "Continue" at bounding box center [676, 513] width 257 height 33
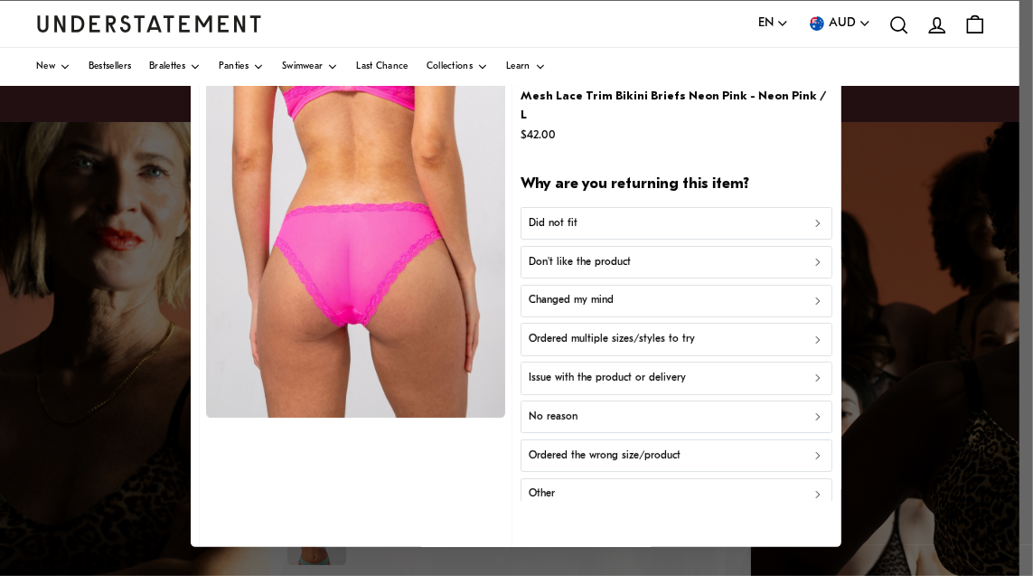
scroll to position [31, 0]
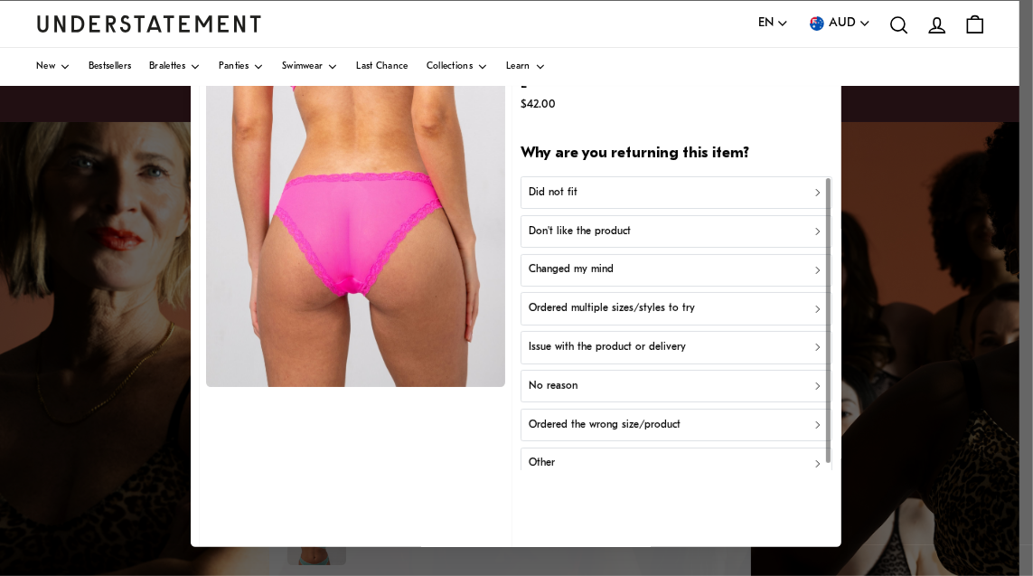
click at [690, 184] on div "Did not fit" at bounding box center [676, 192] width 295 height 17
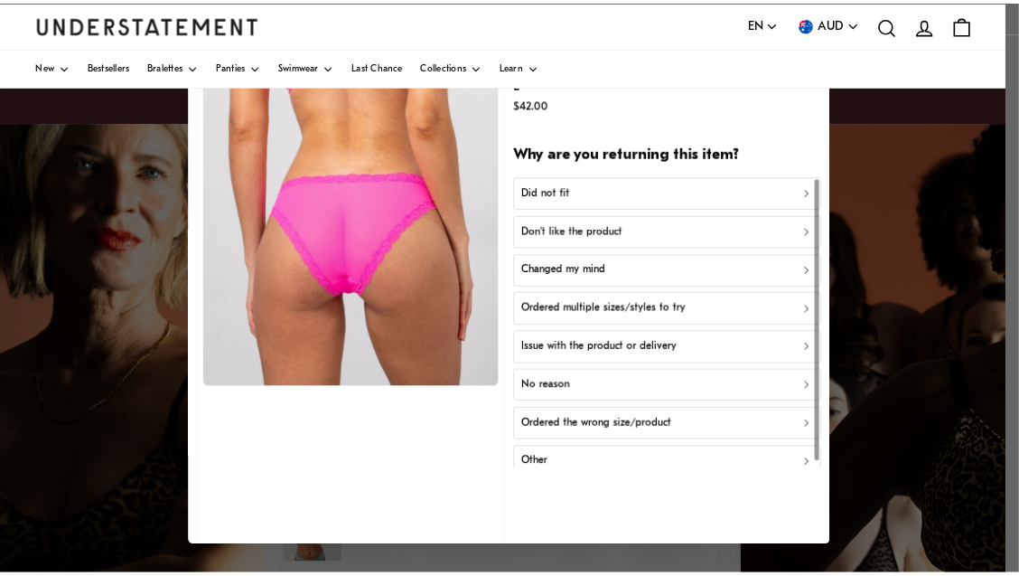
scroll to position [0, 0]
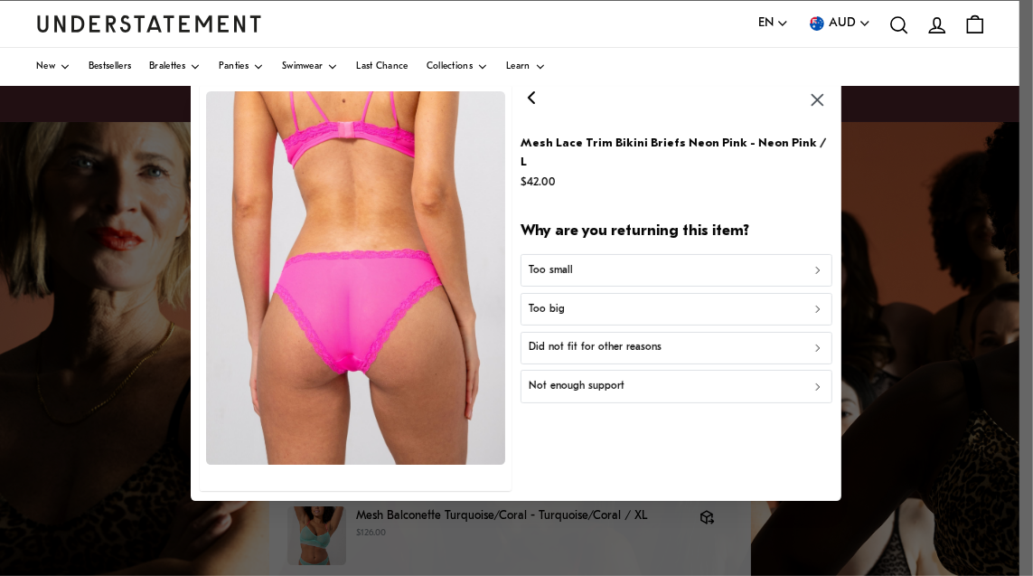
click at [702, 303] on div "Too big" at bounding box center [676, 308] width 295 height 17
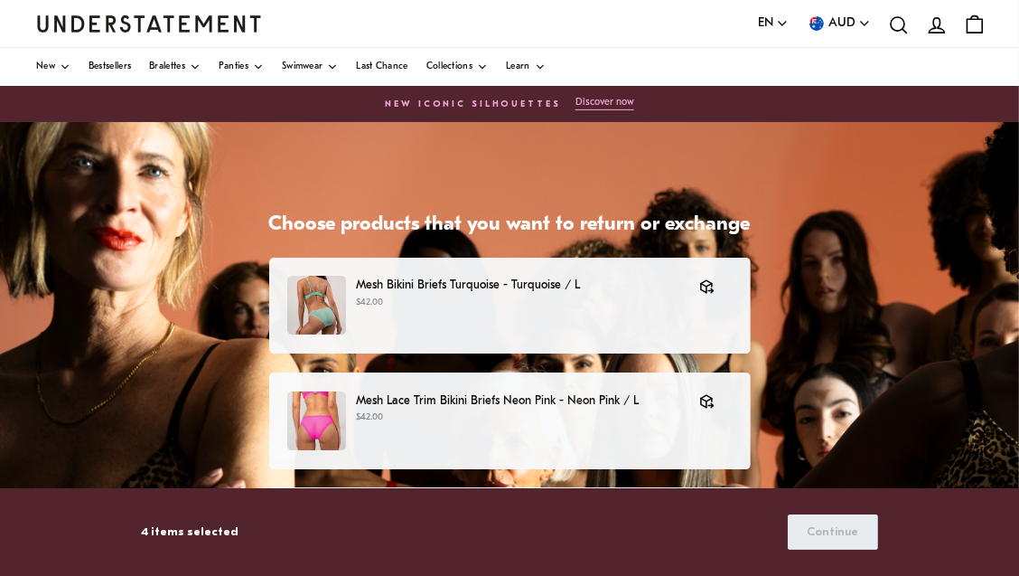
click at [156, 18] on img "Understatement Homepage" at bounding box center [149, 23] width 226 height 16
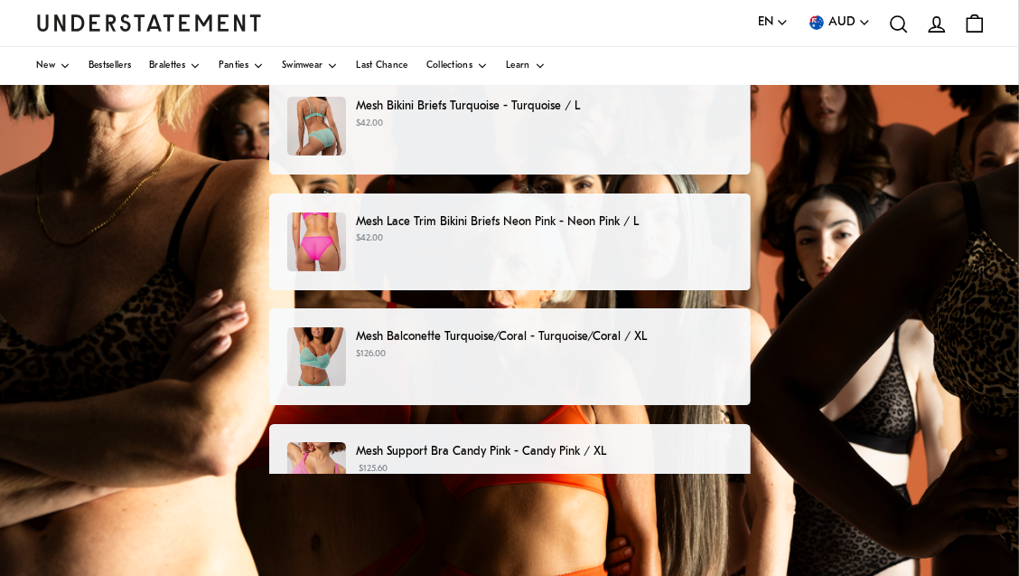
scroll to position [177, 0]
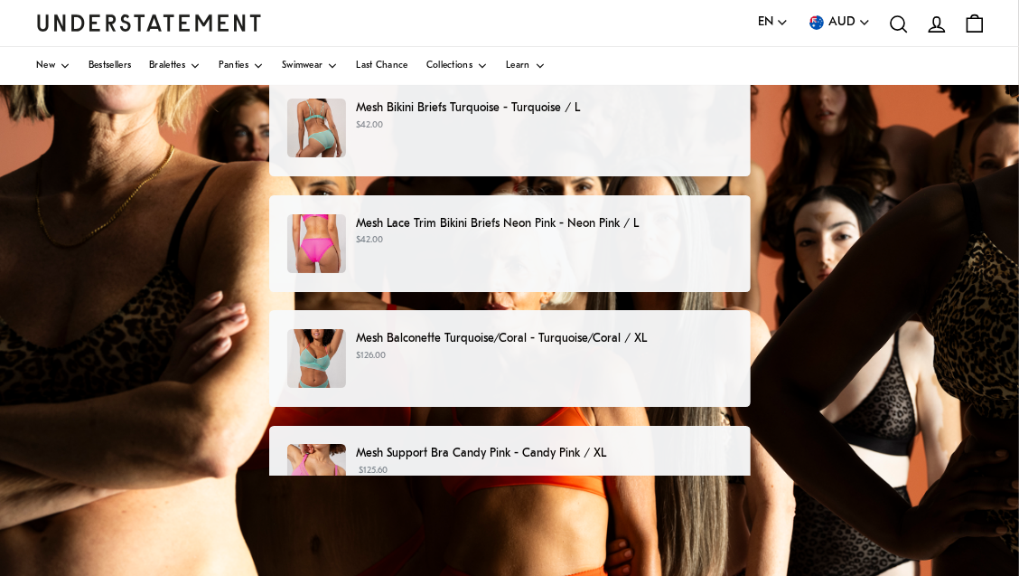
drag, startPoint x: 559, startPoint y: 454, endPoint x: 554, endPoint y: 438, distance: 16.3
click at [557, 452] on p "Mesh Support Bra Candy Pink - Candy Pink / XL" at bounding box center [544, 453] width 376 height 19
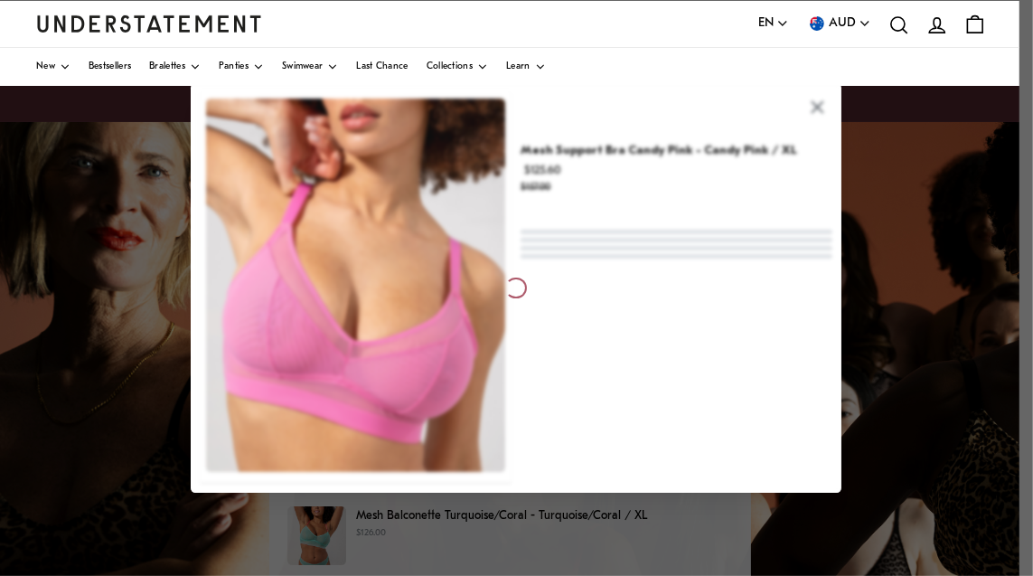
click at [525, 362] on div at bounding box center [516, 287] width 651 height 409
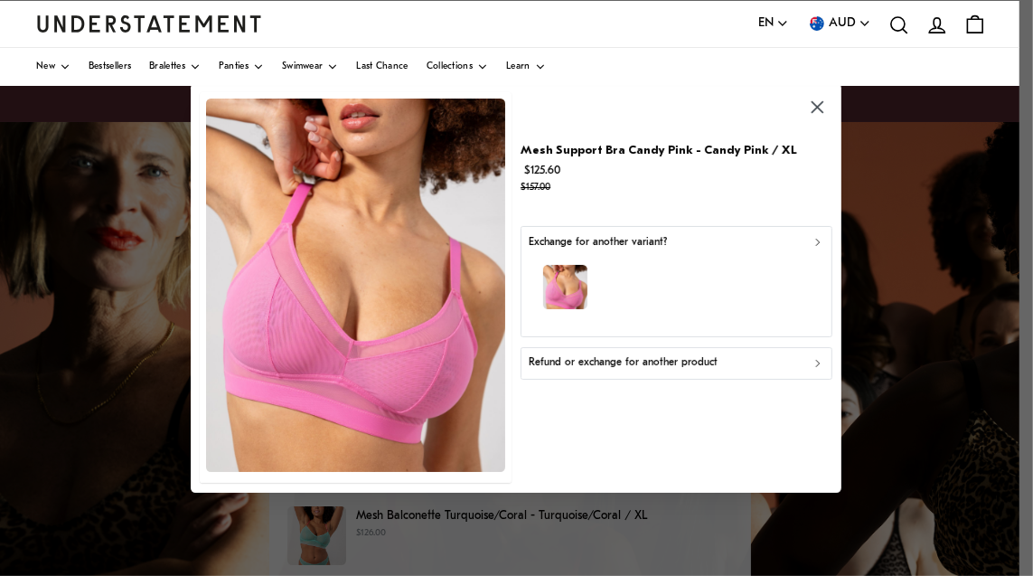
drag, startPoint x: 802, startPoint y: 106, endPoint x: 814, endPoint y: 107, distance: 11.8
click at [814, 107] on button "button" at bounding box center [818, 108] width 30 height 30
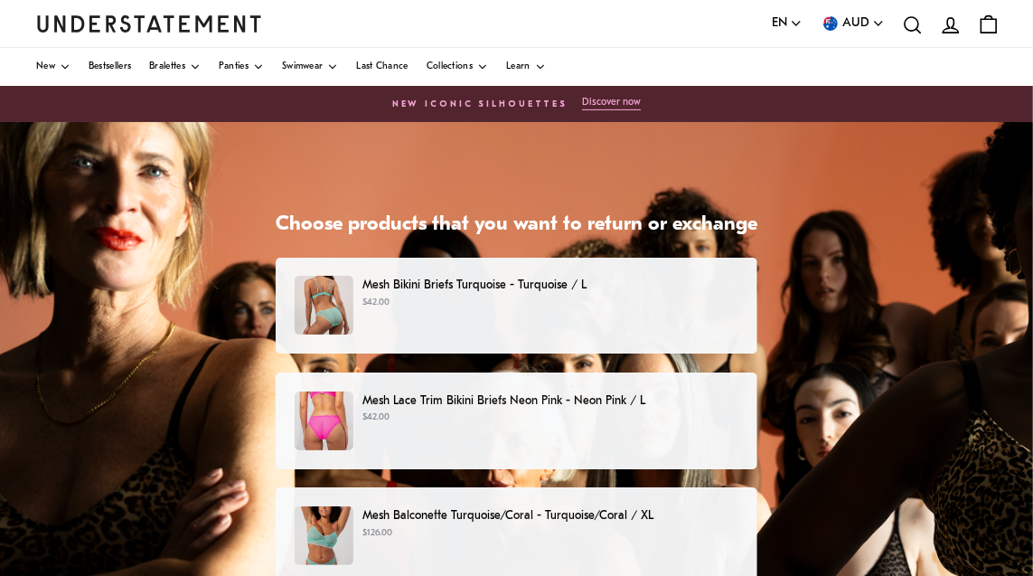
drag, startPoint x: 814, startPoint y: 108, endPoint x: 827, endPoint y: 113, distance: 13.4
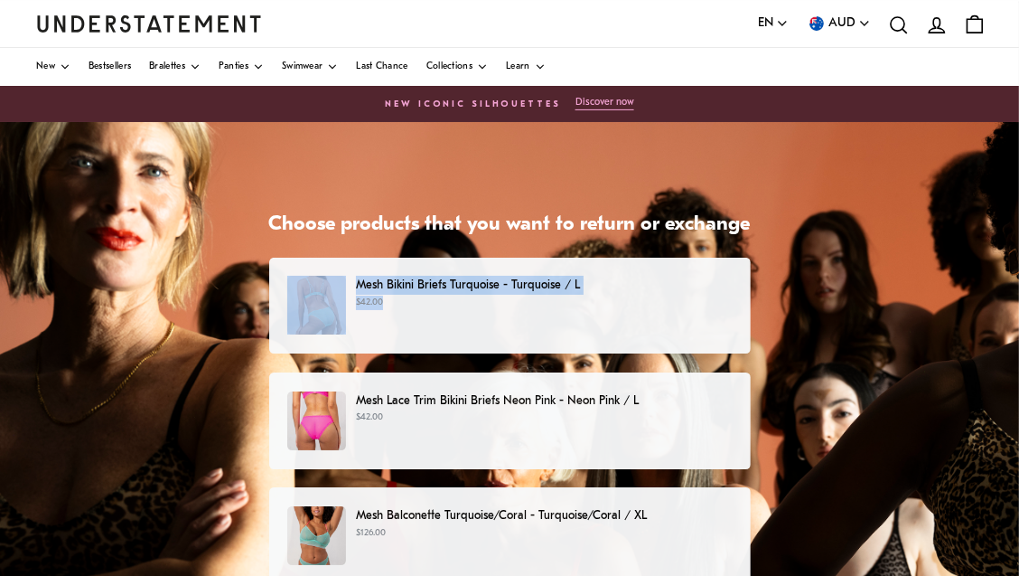
drag, startPoint x: 1017, startPoint y: 158, endPoint x: 1026, endPoint y: 285, distance: 126.8
click at [1018, 301] on html "This website uses cookies to ensure you get the best experience. Learn more Pre…" at bounding box center [509, 512] width 1019 height 1025
click at [485, 293] on p "Mesh Bikini Briefs Turquoise - Turquoise / L" at bounding box center [544, 285] width 376 height 19
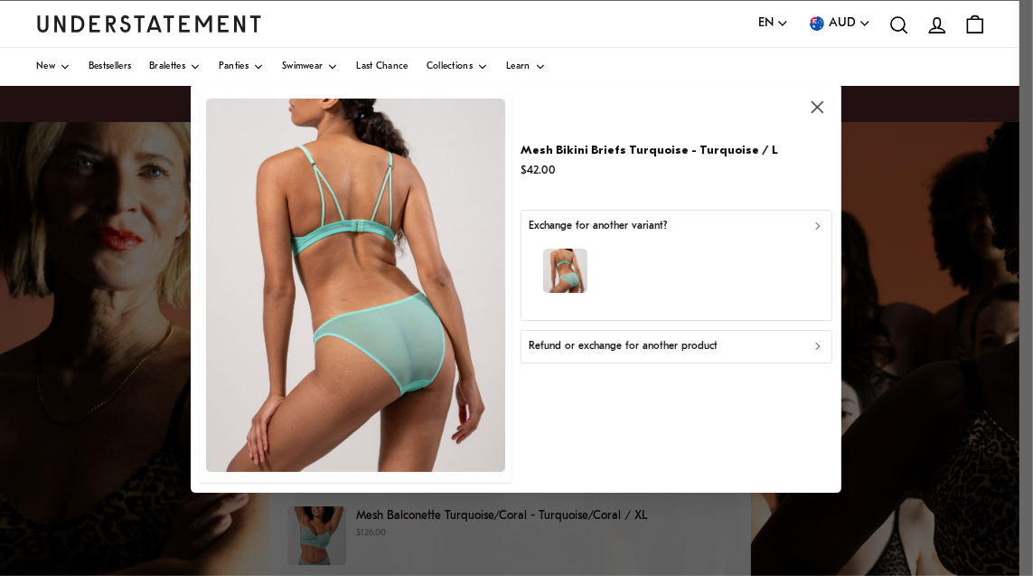
drag, startPoint x: 485, startPoint y: 293, endPoint x: 563, endPoint y: 335, distance: 88.5
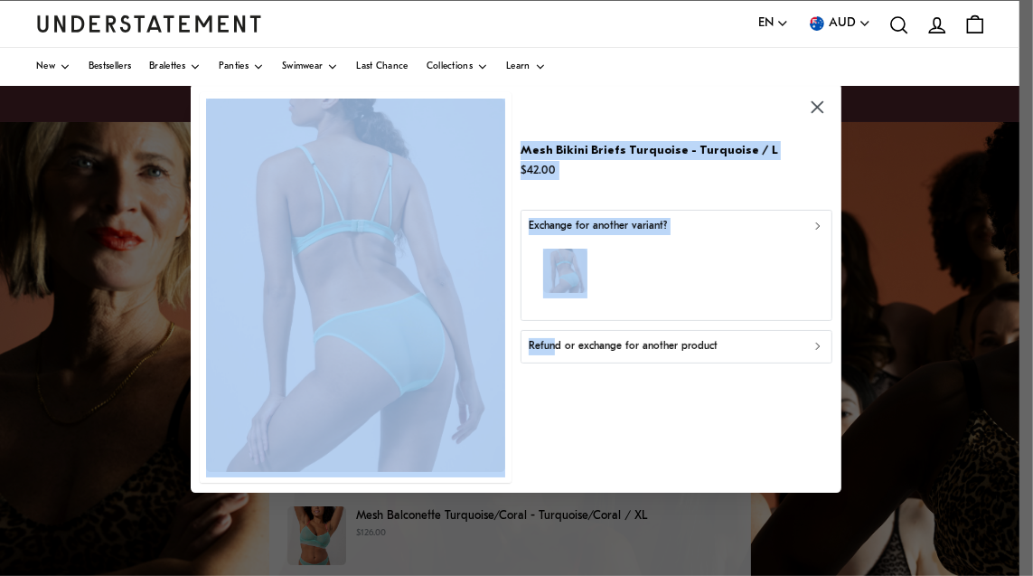
click at [615, 351] on p "Refund or exchange for another product" at bounding box center [623, 346] width 189 height 17
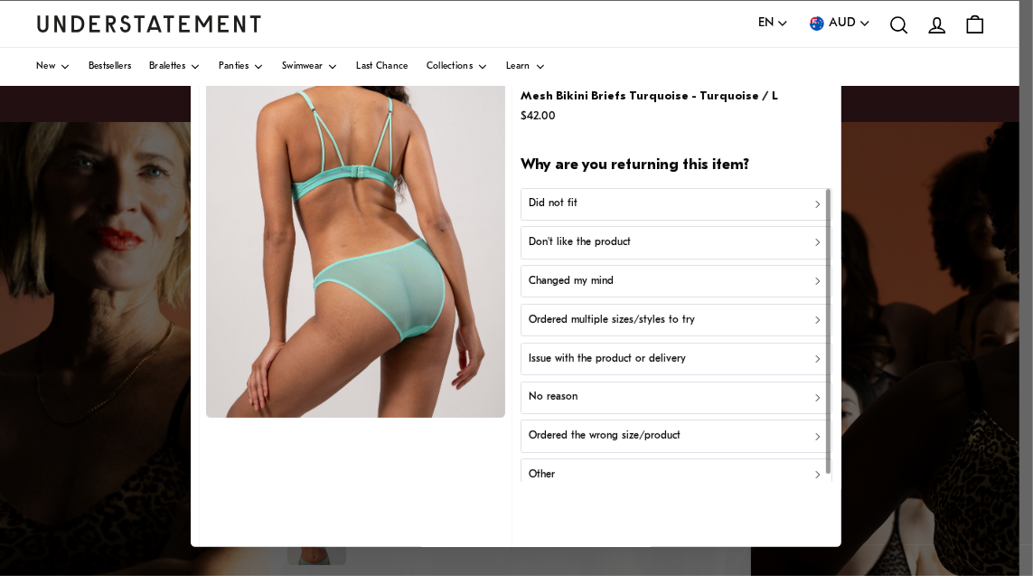
click at [555, 209] on p "Did not fit" at bounding box center [553, 203] width 49 height 17
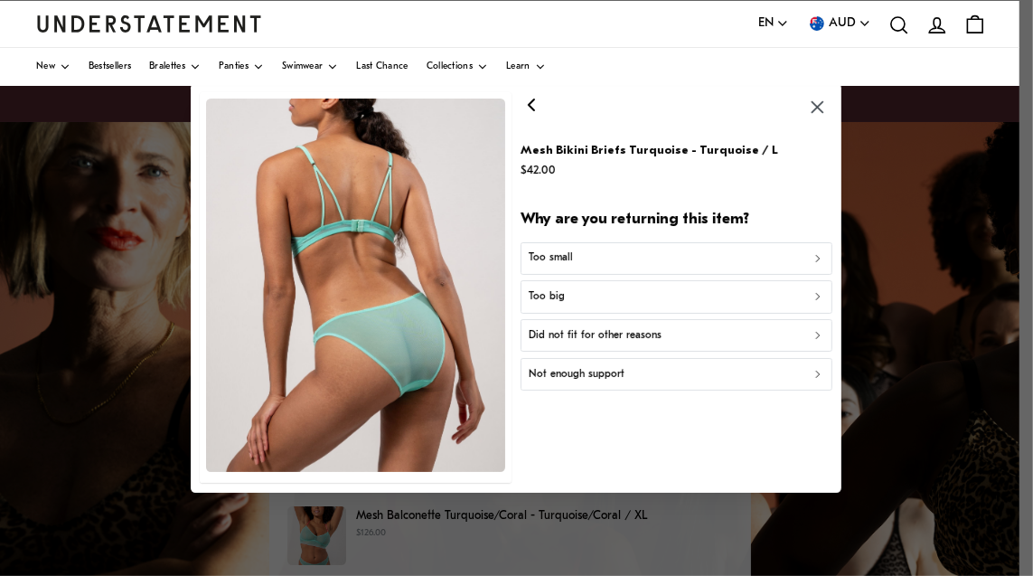
click at [596, 300] on div "Too big" at bounding box center [676, 296] width 295 height 17
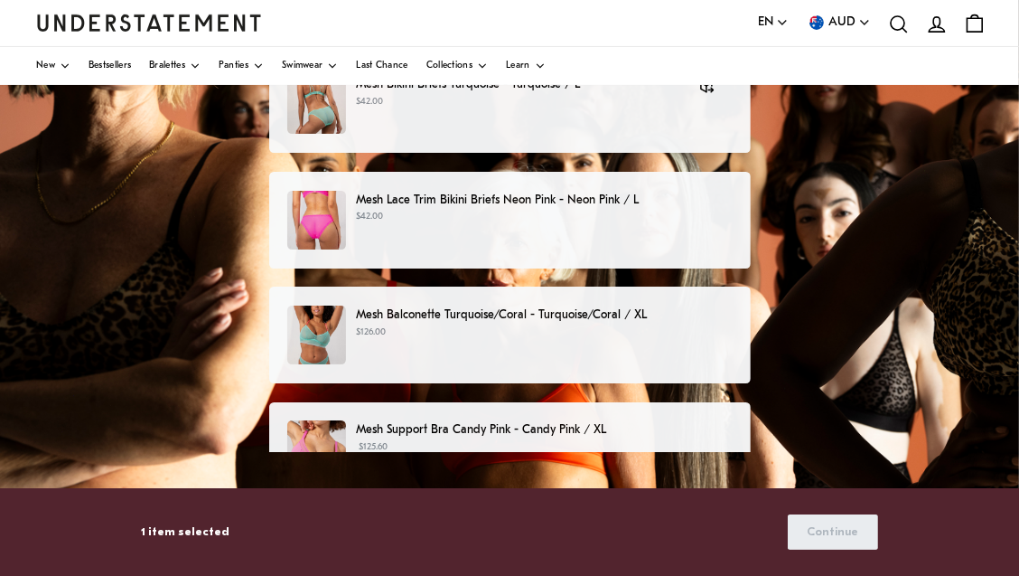
scroll to position [158, 0]
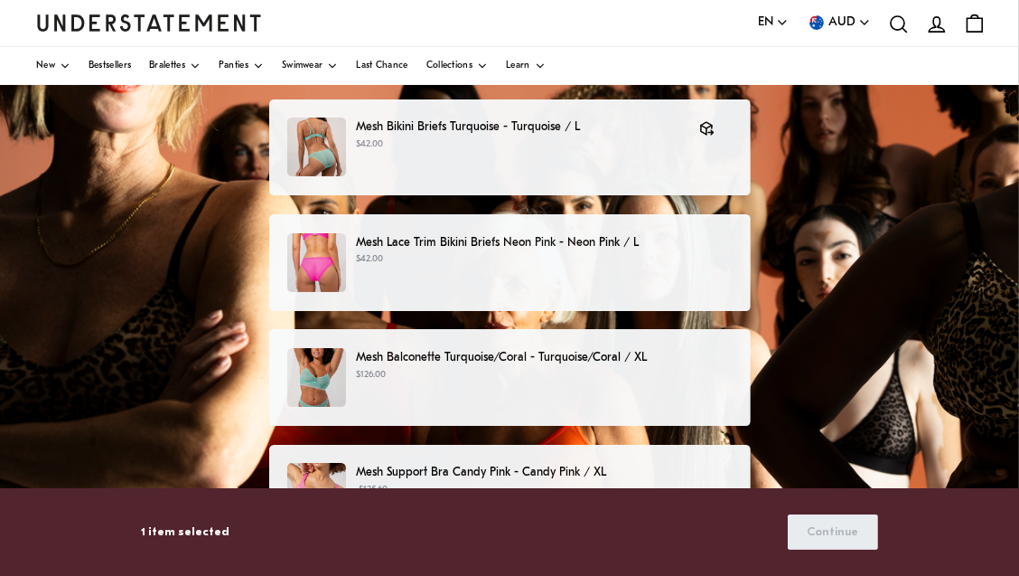
click at [484, 245] on p "Mesh Lace Trim Bikini Briefs Neon Pink - Neon Pink / L" at bounding box center [544, 242] width 376 height 19
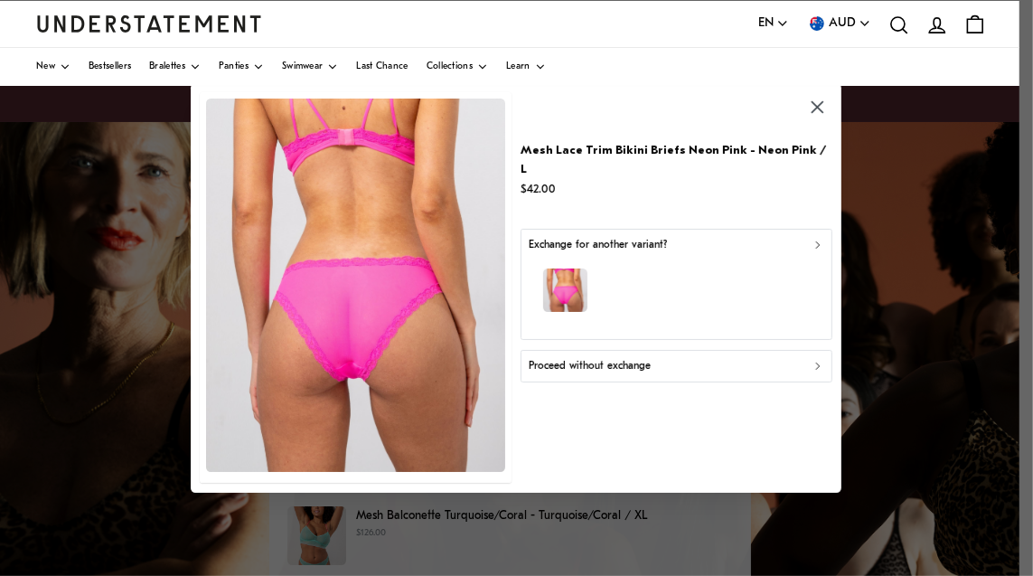
click at [640, 358] on p "Proceed without exchange" at bounding box center [590, 366] width 122 height 17
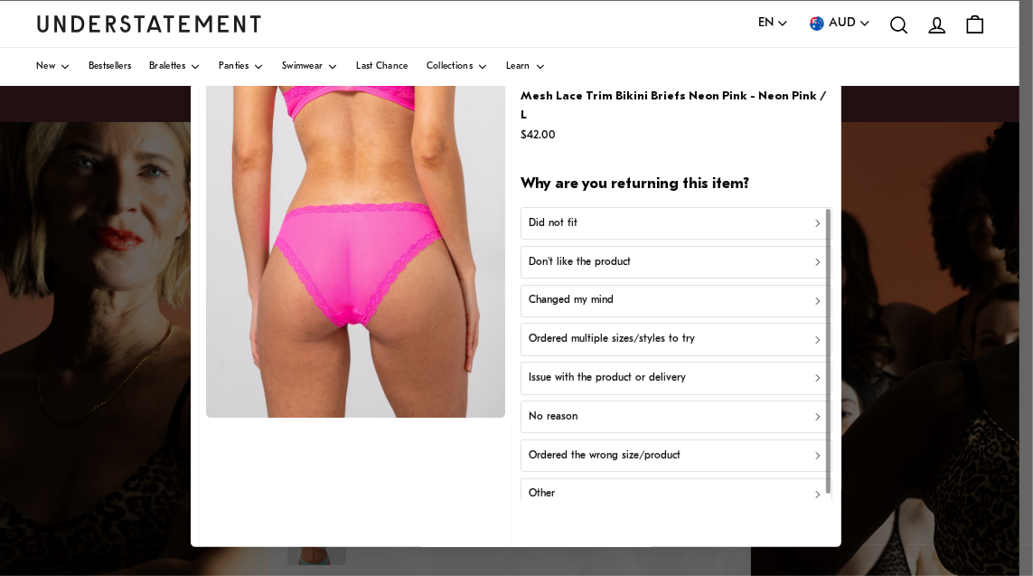
click at [582, 215] on div "Did not fit" at bounding box center [676, 223] width 295 height 17
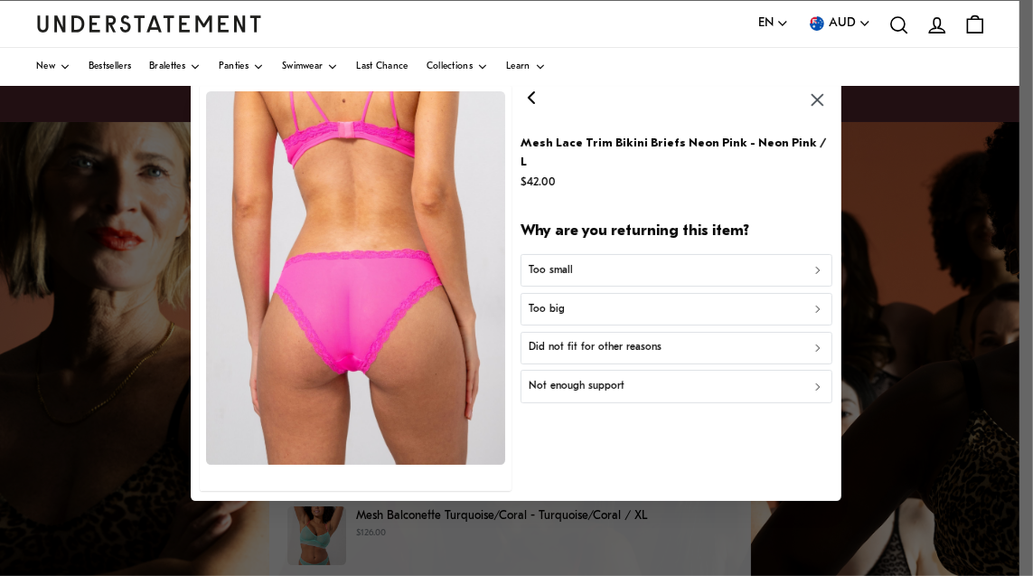
click at [607, 304] on div "Too big" at bounding box center [676, 308] width 295 height 17
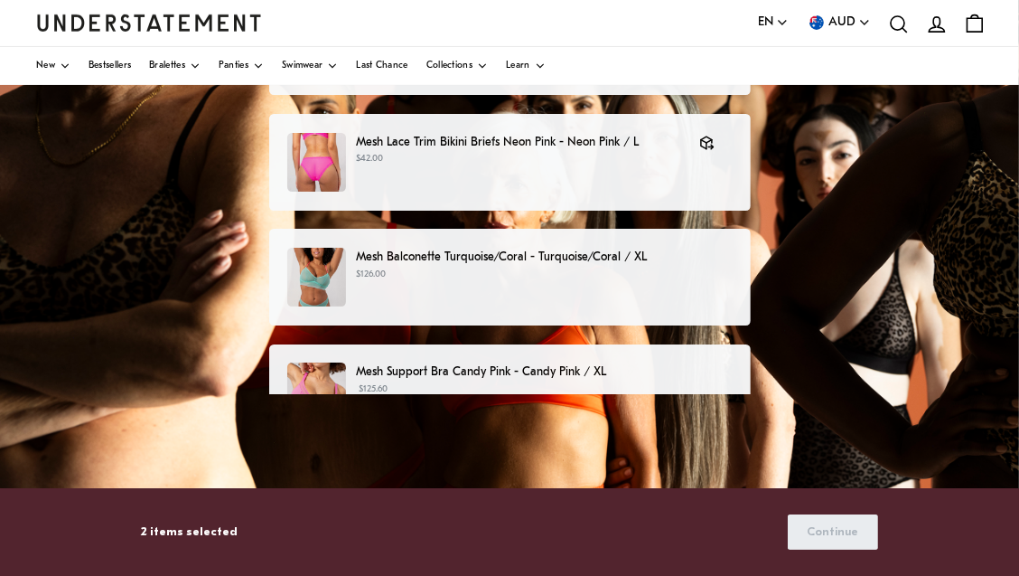
scroll to position [266, 0]
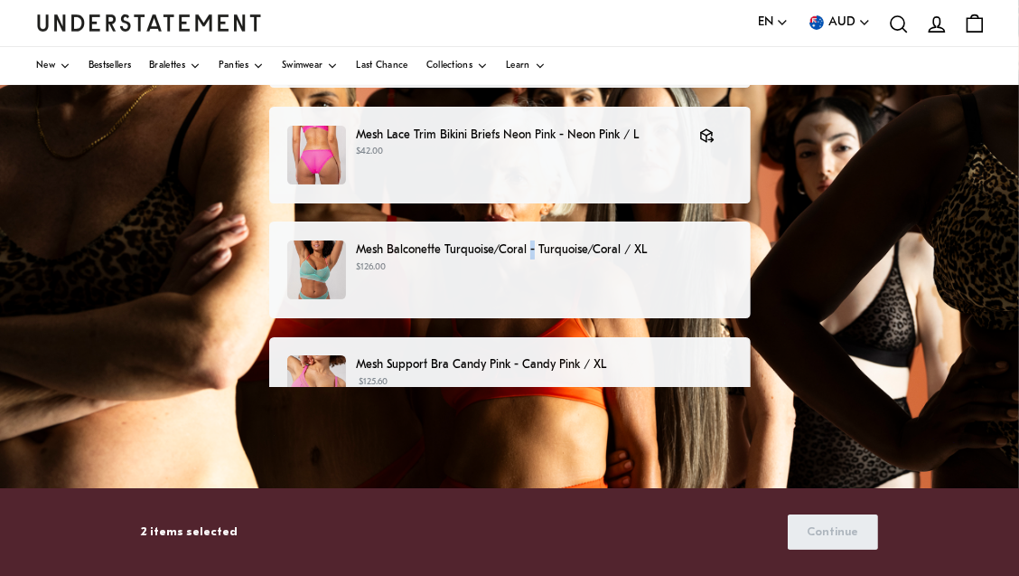
click at [533, 233] on div "Mesh Balconette Turquoise/Coral - Turquoise/Coral / XL $126.00" at bounding box center [510, 269] width 482 height 97
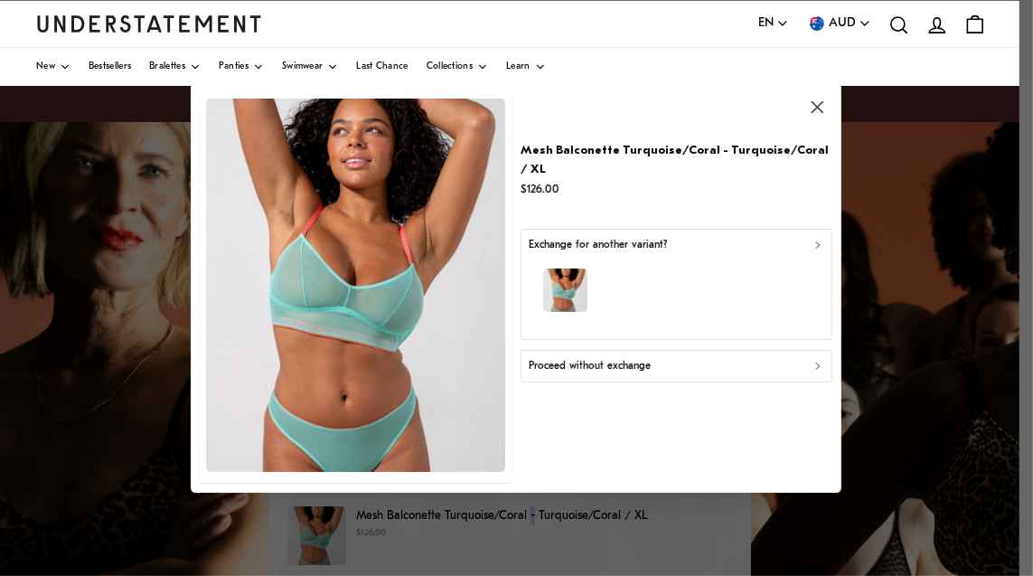
click at [697, 358] on div "Proceed without exchange" at bounding box center [676, 366] width 295 height 17
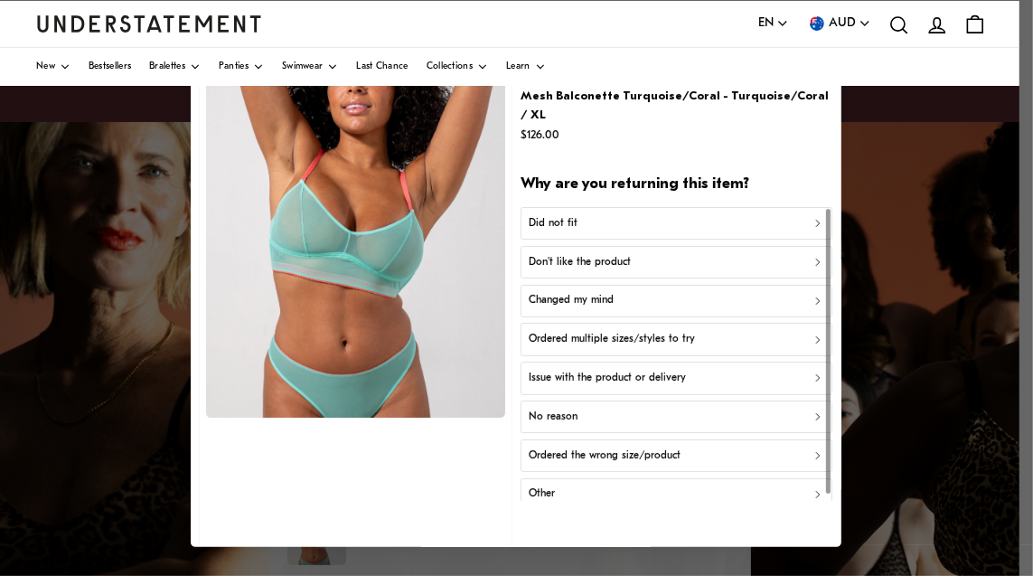
click at [594, 207] on button "Did not fit" at bounding box center [676, 223] width 311 height 33
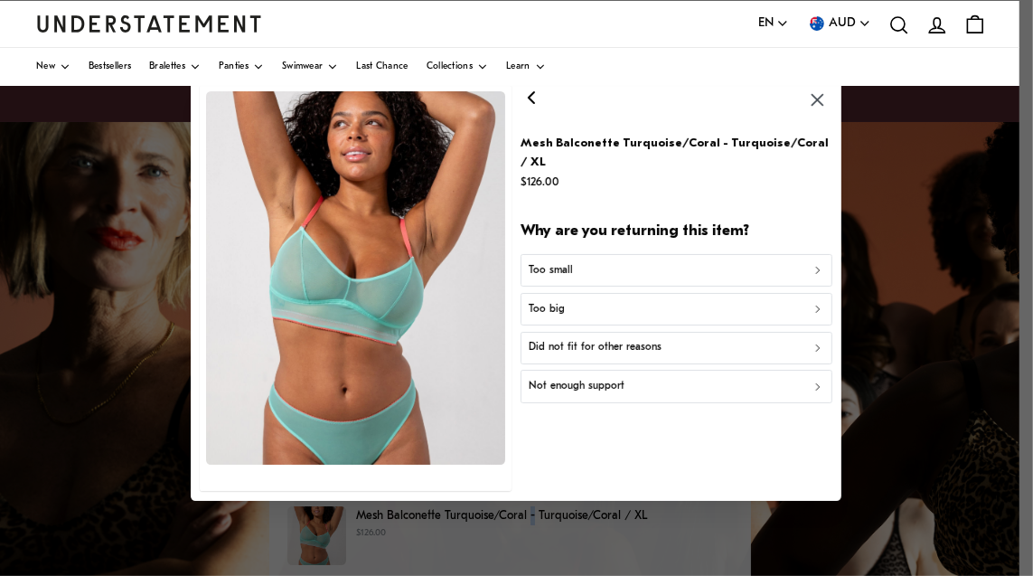
click at [596, 300] on div "Too big" at bounding box center [676, 308] width 295 height 17
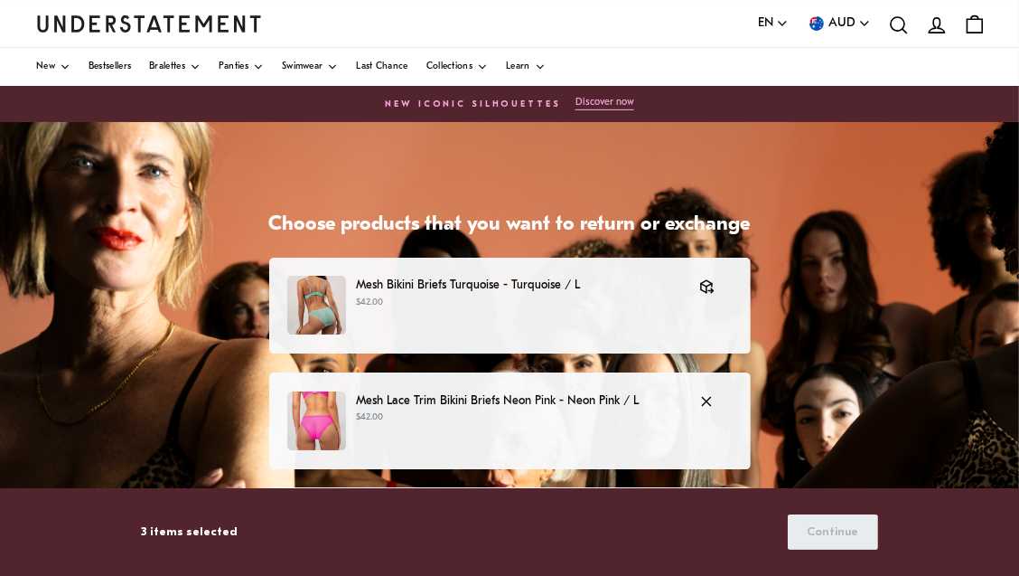
click at [615, 406] on p "Mesh Lace Trim Bikini Briefs Neon Pink - Neon Pink / L" at bounding box center [518, 400] width 325 height 19
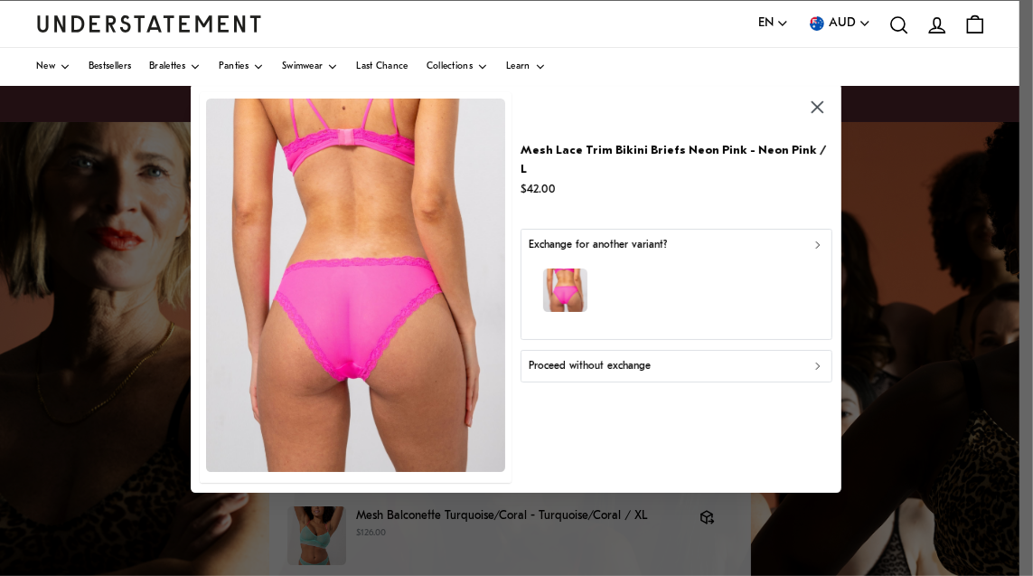
click at [815, 101] on icon "button" at bounding box center [818, 107] width 21 height 21
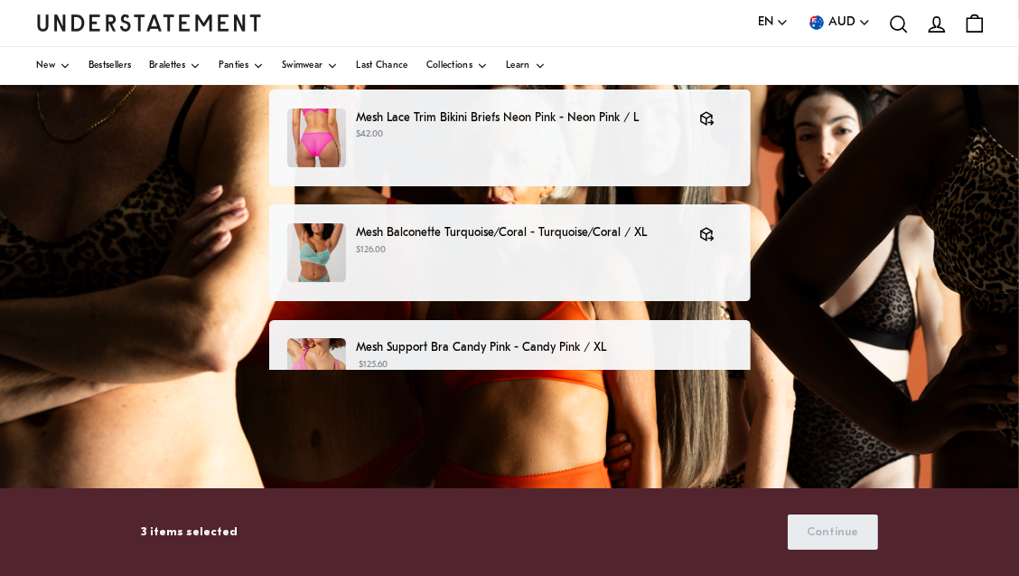
scroll to position [288, 0]
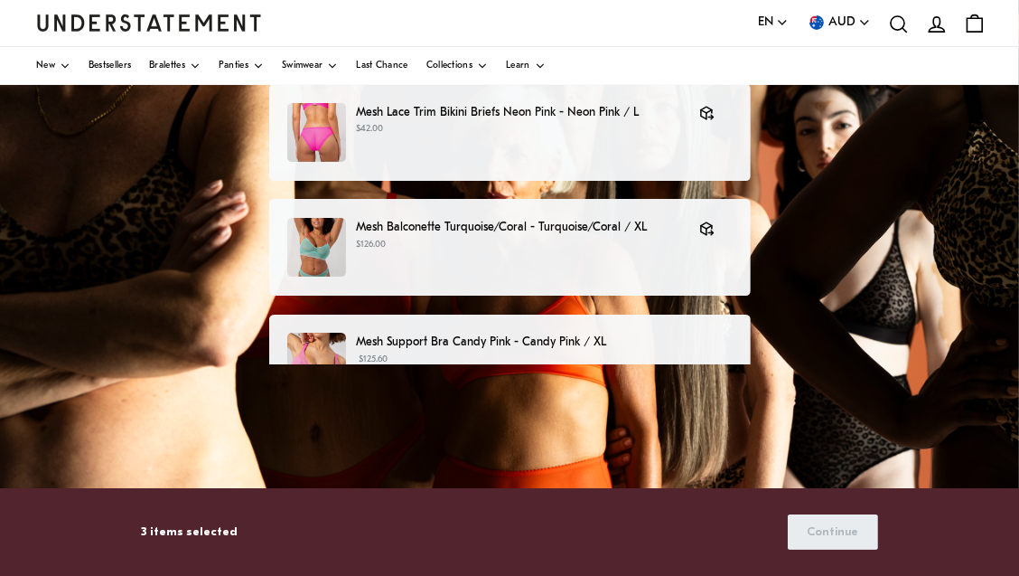
drag, startPoint x: 985, startPoint y: 271, endPoint x: 463, endPoint y: 344, distance: 526.4
click at [463, 344] on p "Mesh Support Bra Candy Pink - Candy Pink / XL" at bounding box center [544, 341] width 376 height 19
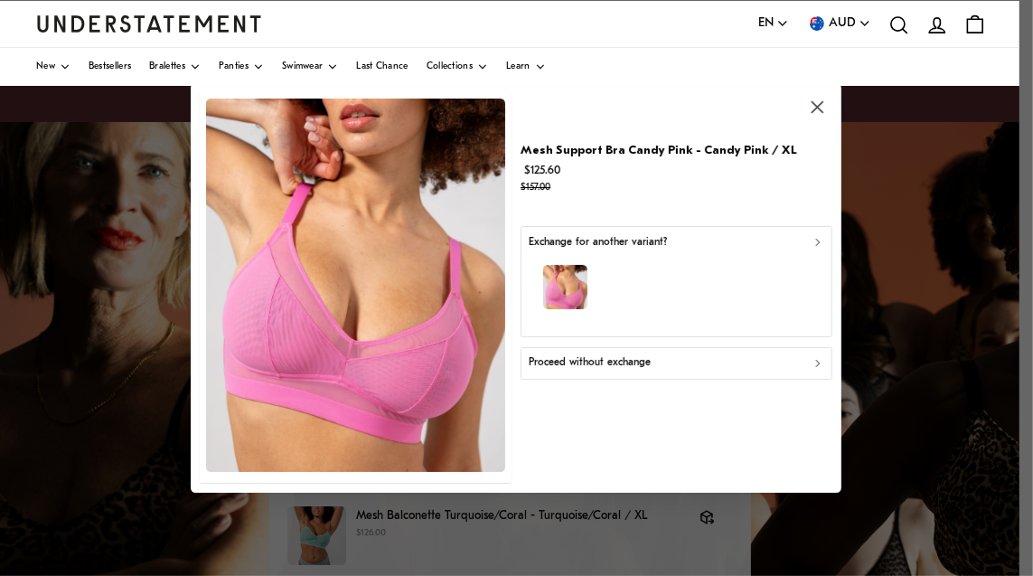
click at [587, 282] on div "button" at bounding box center [676, 290] width 295 height 79
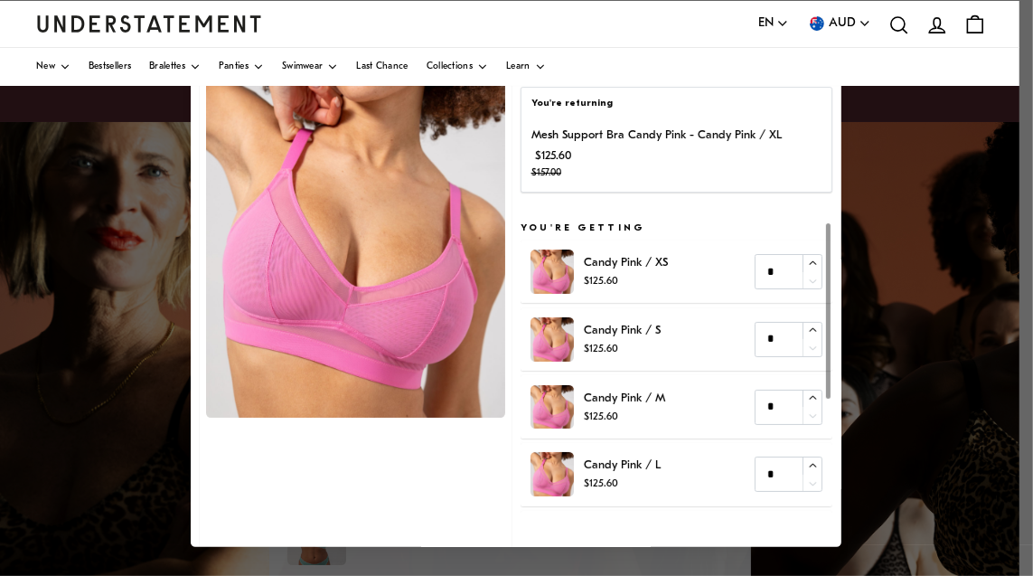
drag, startPoint x: 387, startPoint y: 180, endPoint x: 366, endPoint y: 173, distance: 22.0
click at [385, 180] on img at bounding box center [355, 230] width 299 height 373
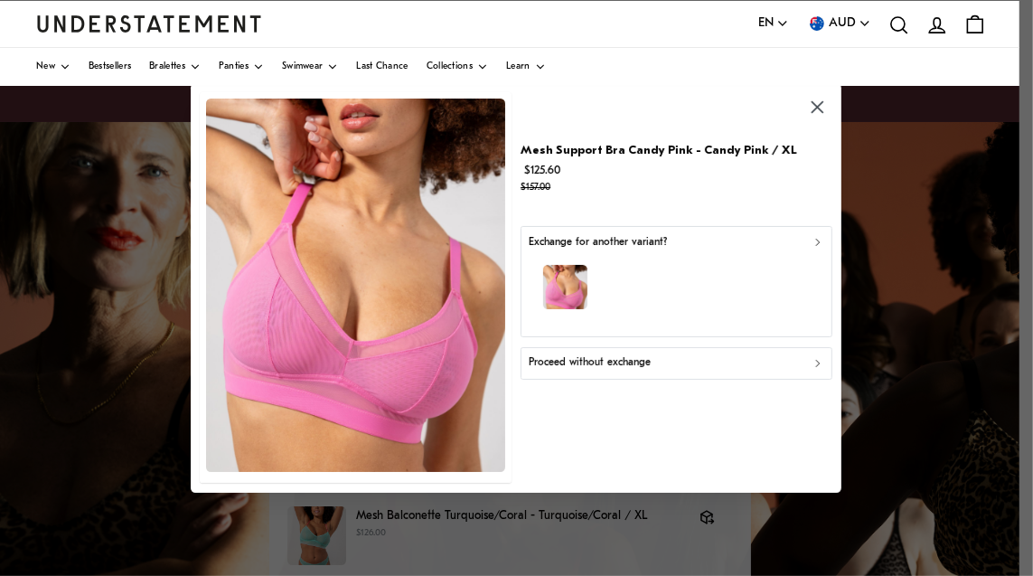
click at [556, 353] on button "Proceed without exchange" at bounding box center [676, 363] width 311 height 33
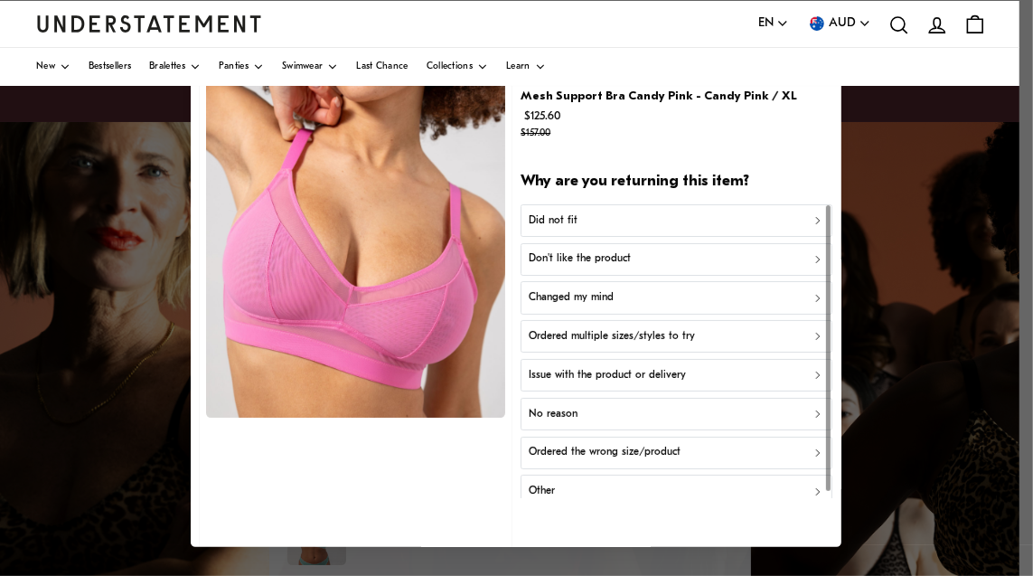
click at [603, 194] on div "Mesh Support Bra Candy Pink - Candy Pink / XL $125.60 $157.00 Why are you retur…" at bounding box center [676, 312] width 311 height 548
click at [606, 218] on div "Did not fit" at bounding box center [676, 219] width 295 height 17
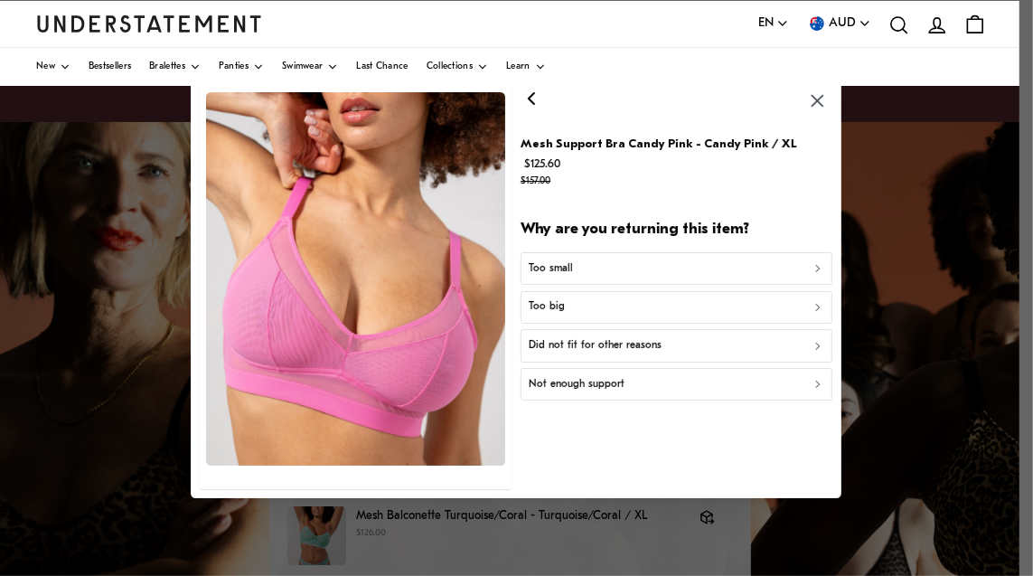
click at [617, 316] on button "Too big" at bounding box center [676, 307] width 311 height 33
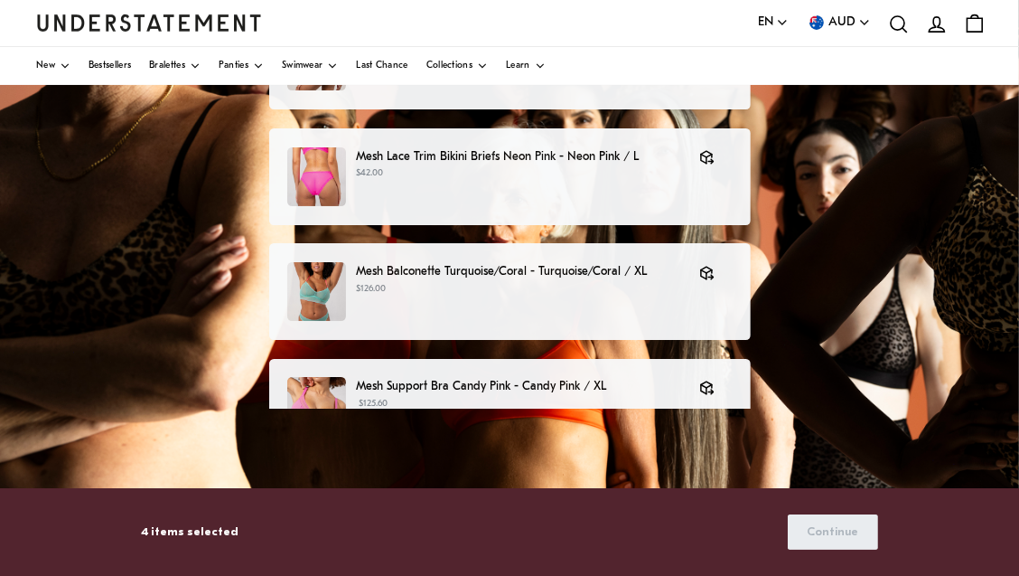
scroll to position [268, 0]
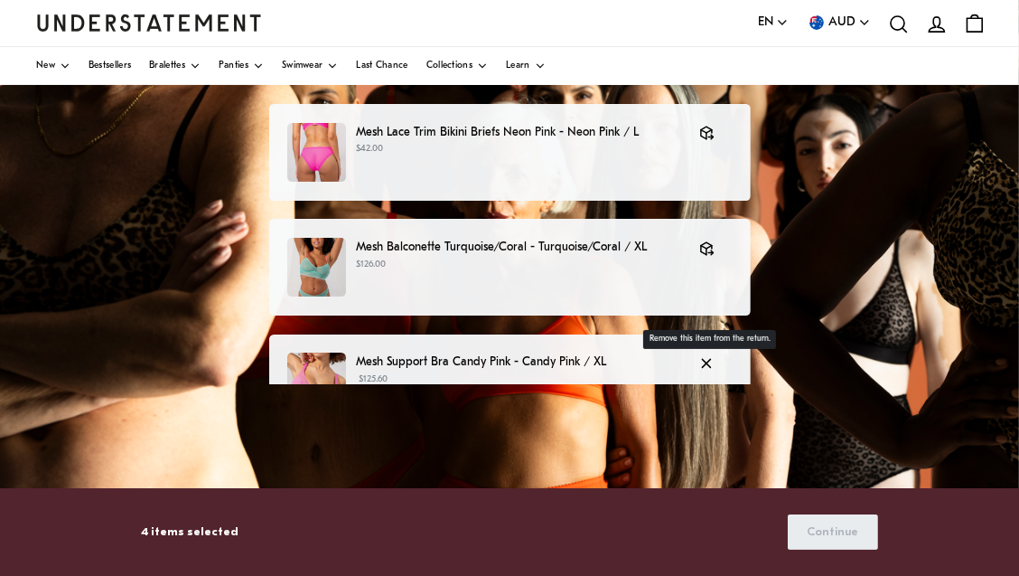
click at [708, 370] on icon "button" at bounding box center [706, 363] width 16 height 16
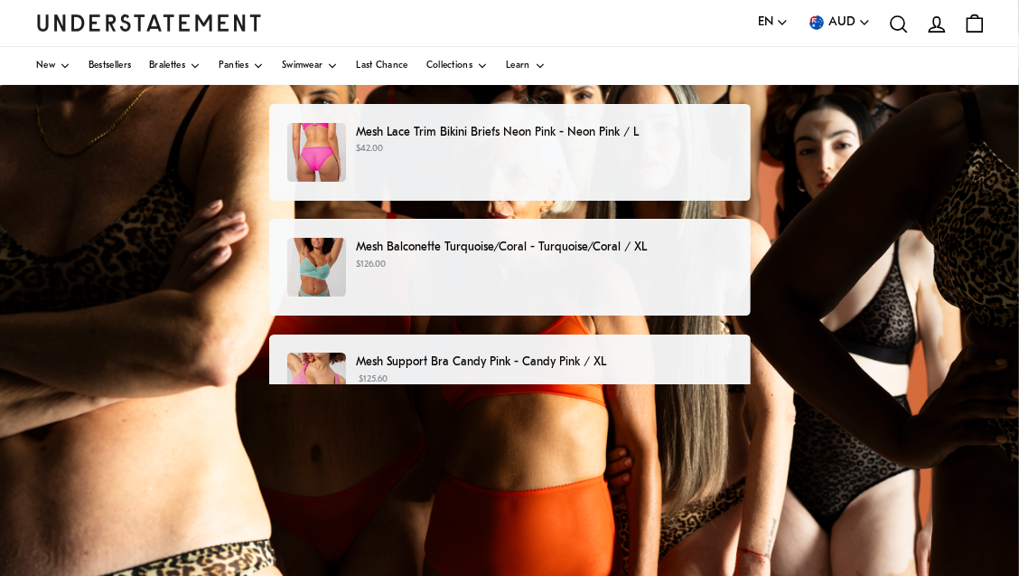
click at [705, 360] on p "Mesh Support Bra Candy Pink - Candy Pink / XL" at bounding box center [544, 361] width 376 height 19
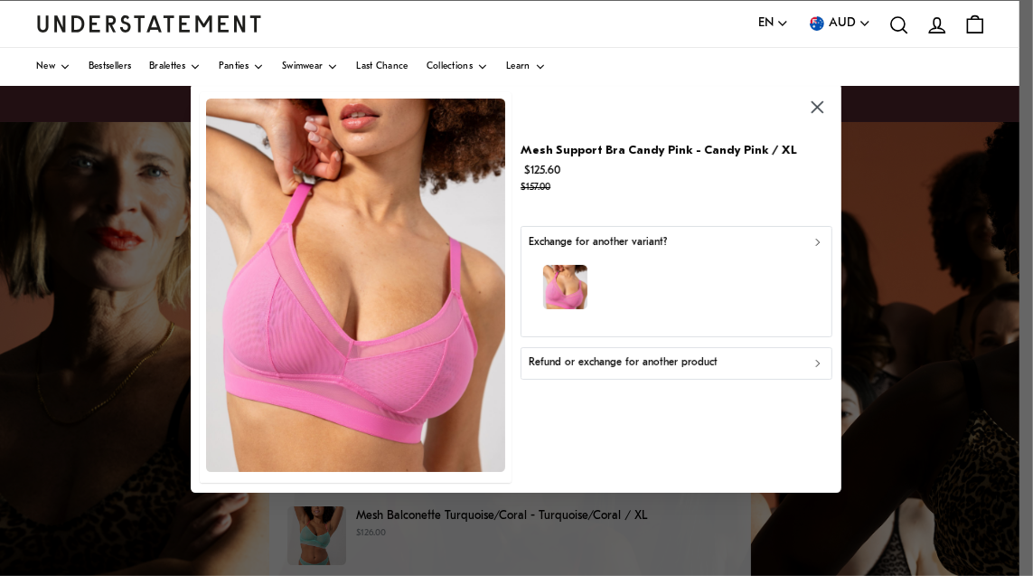
drag, startPoint x: 961, startPoint y: 145, endPoint x: 899, endPoint y: 152, distance: 62.8
click at [960, 150] on div at bounding box center [516, 288] width 1033 height 576
click at [815, 105] on icon "button" at bounding box center [817, 107] width 12 height 12
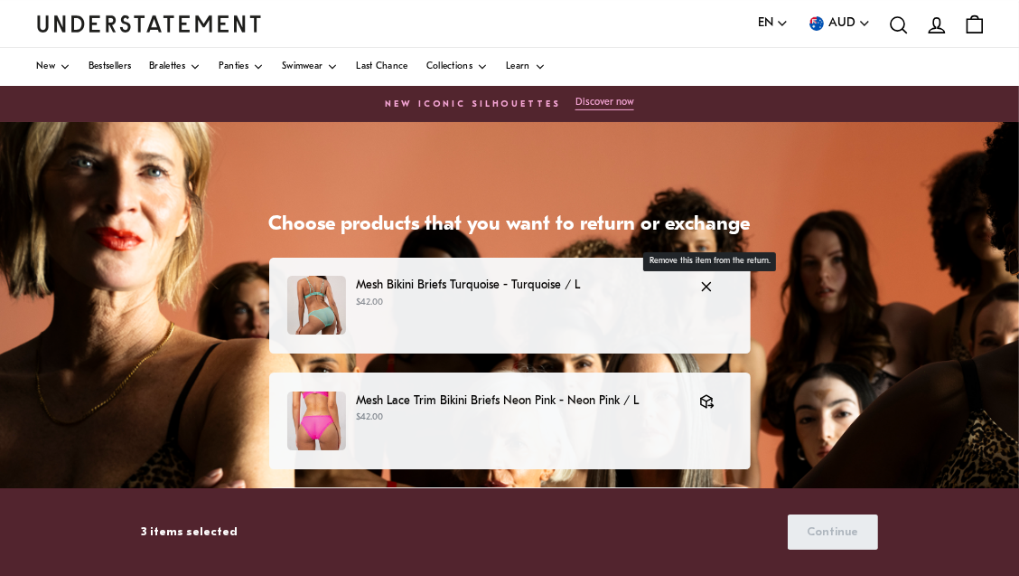
click at [699, 296] on button "button" at bounding box center [711, 286] width 42 height 21
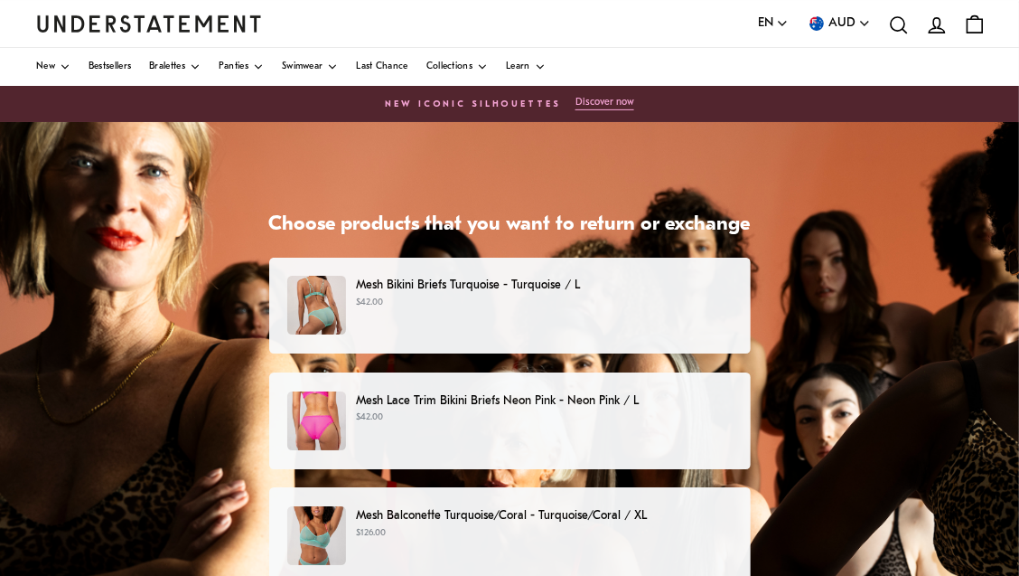
click at [701, 287] on p "Mesh Bikini Briefs Turquoise - Turquoise / L" at bounding box center [544, 285] width 376 height 19
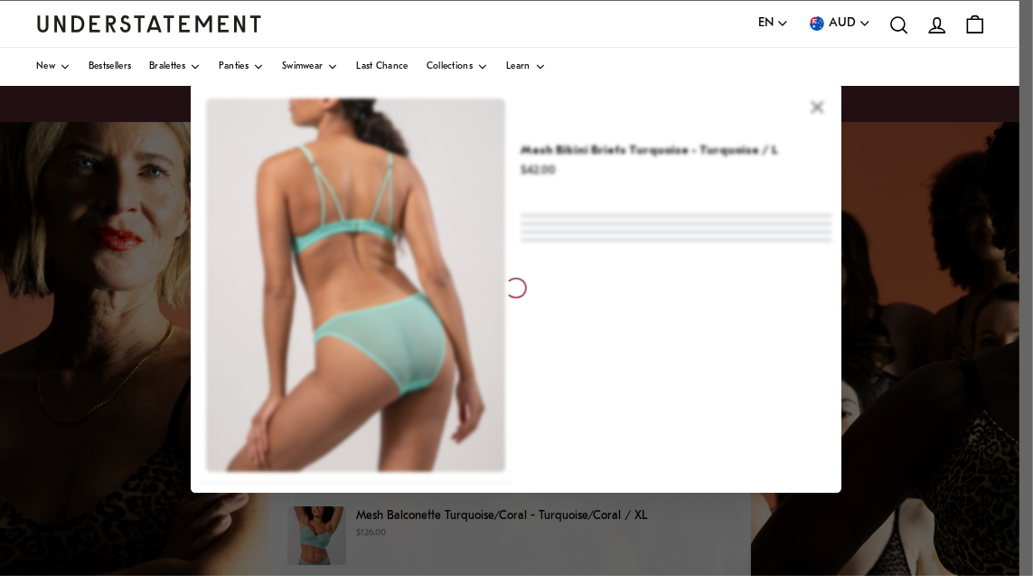
drag, startPoint x: 922, startPoint y: 226, endPoint x: 989, endPoint y: 199, distance: 72.1
click at [917, 227] on div at bounding box center [516, 288] width 1033 height 576
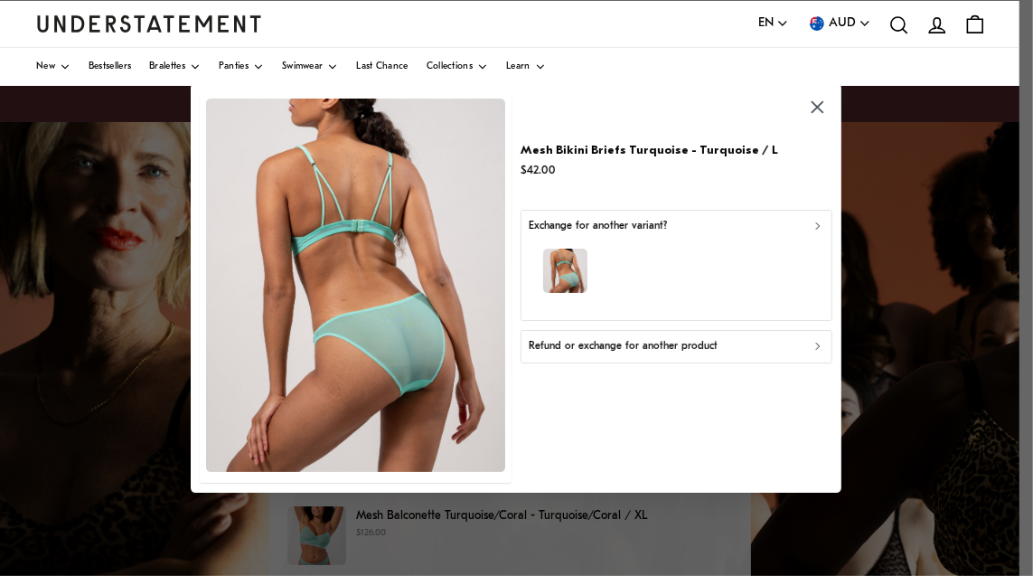
click at [814, 98] on icon "button" at bounding box center [818, 107] width 21 height 21
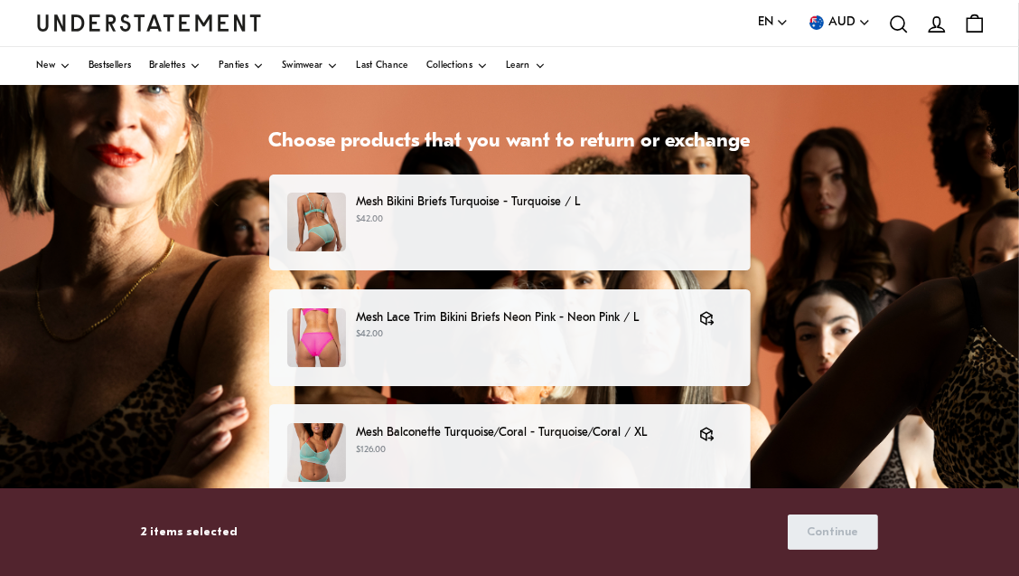
scroll to position [98, 0]
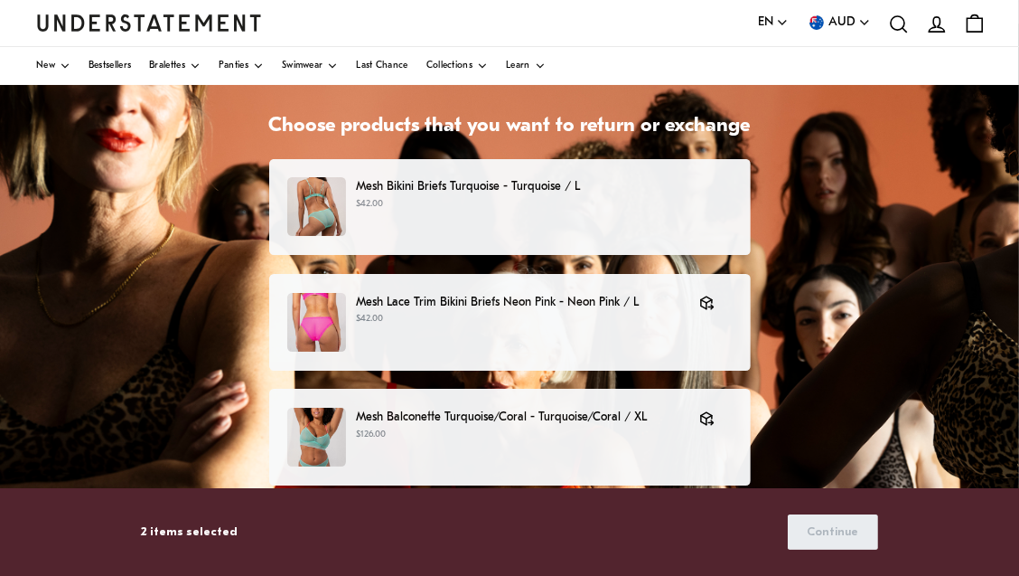
click at [922, 228] on div "Choose products that you want to return or exchange Mesh Bikini Briefs Turquois…" at bounding box center [509, 474] width 1019 height 903
click at [934, 31] on icon at bounding box center [936, 23] width 15 height 14
